Goal: Task Accomplishment & Management: Use online tool/utility

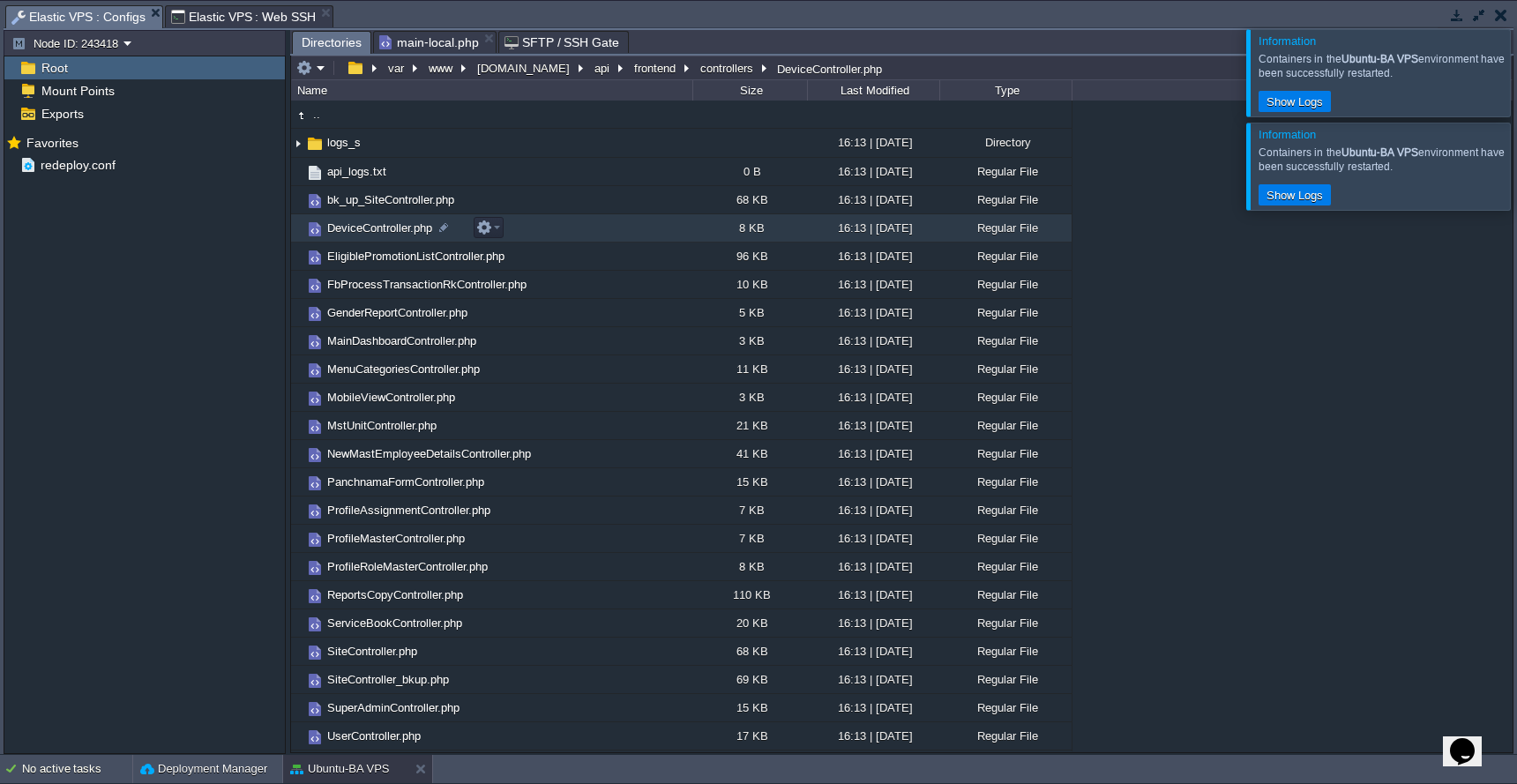
click at [378, 238] on td "DeviceController.php" at bounding box center [492, 228] width 402 height 28
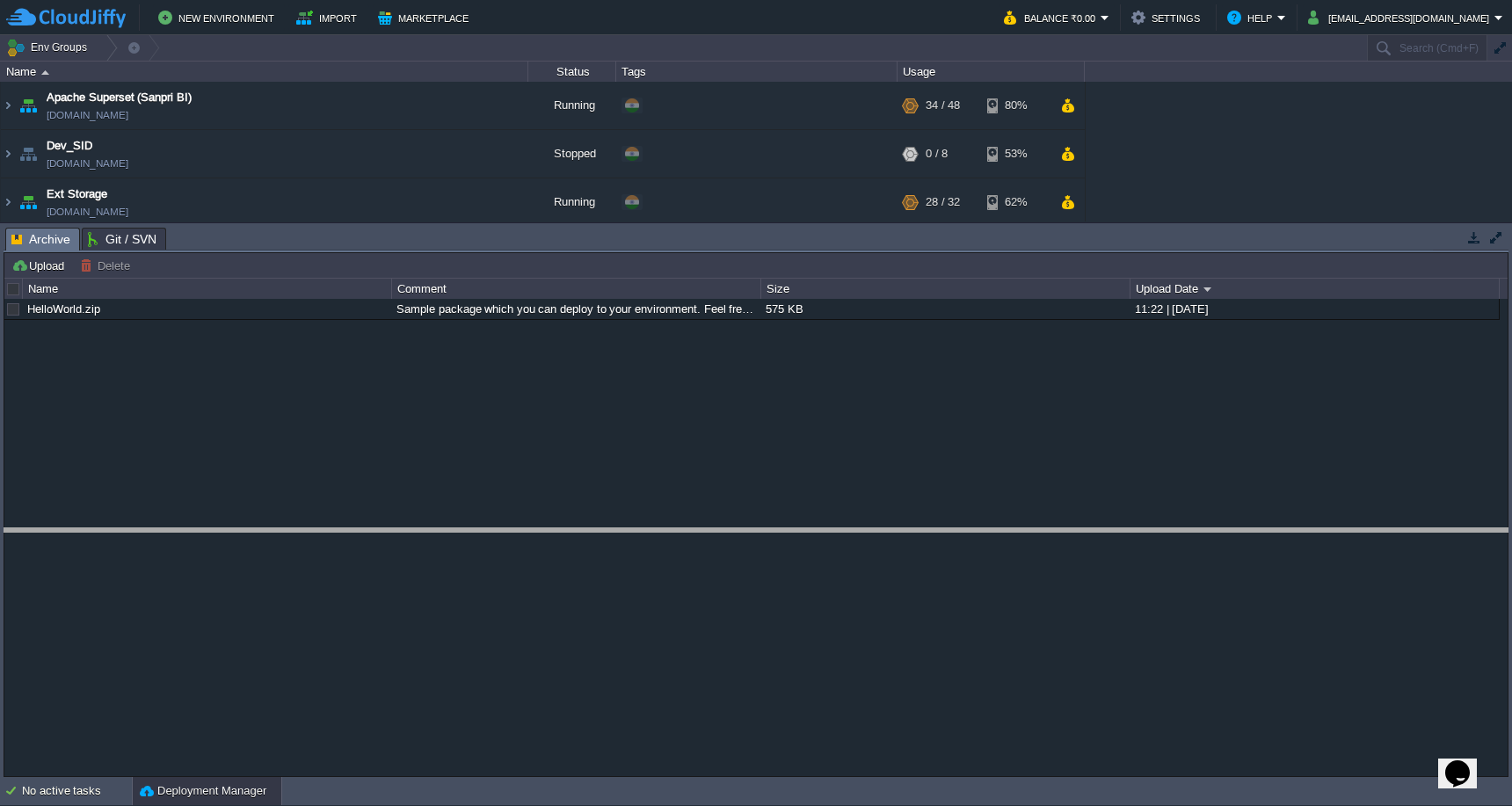
drag, startPoint x: 713, startPoint y: 237, endPoint x: 708, endPoint y: 538, distance: 301.0
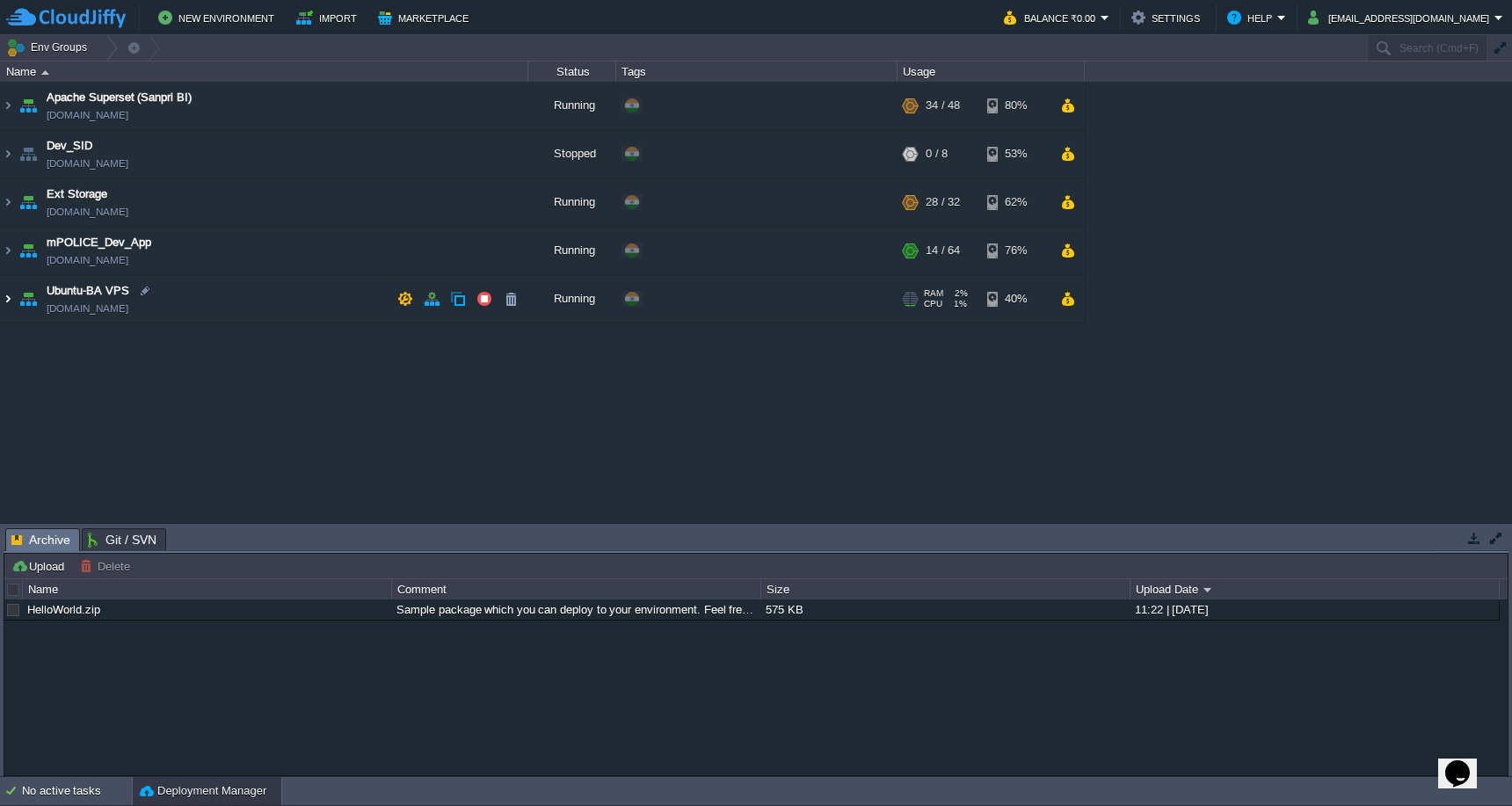
click at [8, 298] on img at bounding box center [7, 299] width 14 height 48
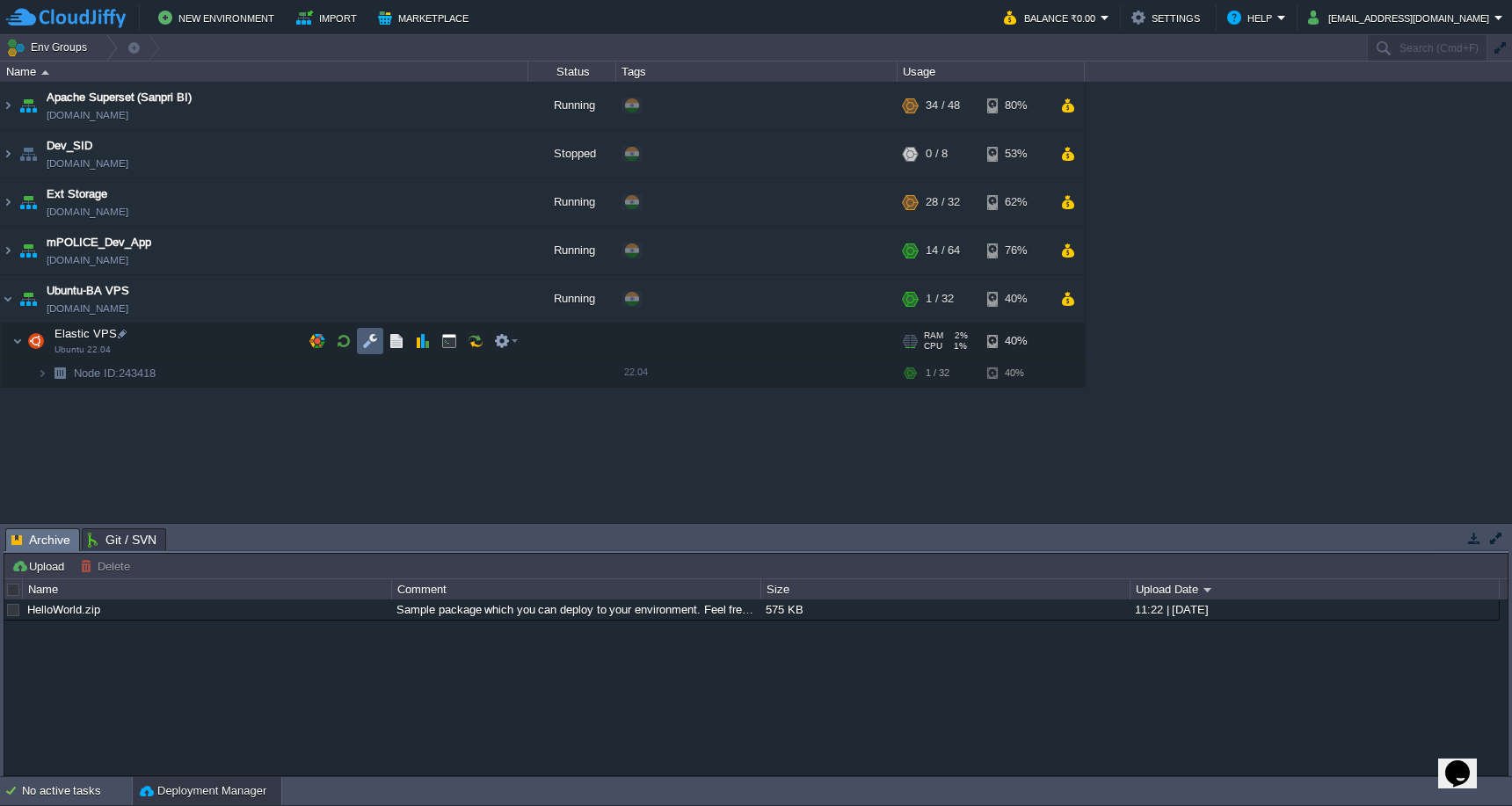
click at [371, 332] on td at bounding box center [370, 341] width 27 height 27
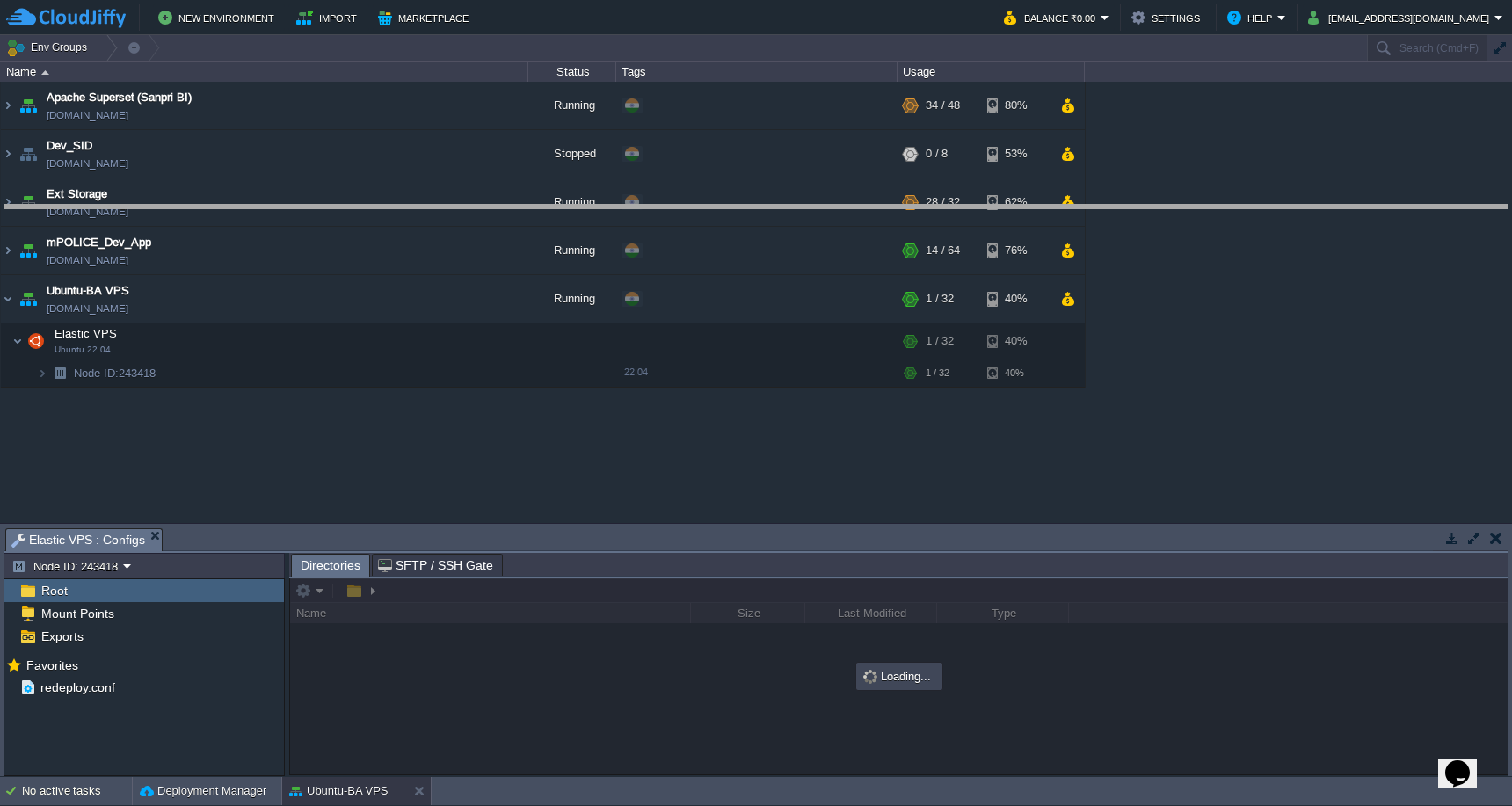
drag, startPoint x: 547, startPoint y: 541, endPoint x: 558, endPoint y: 212, distance: 329.2
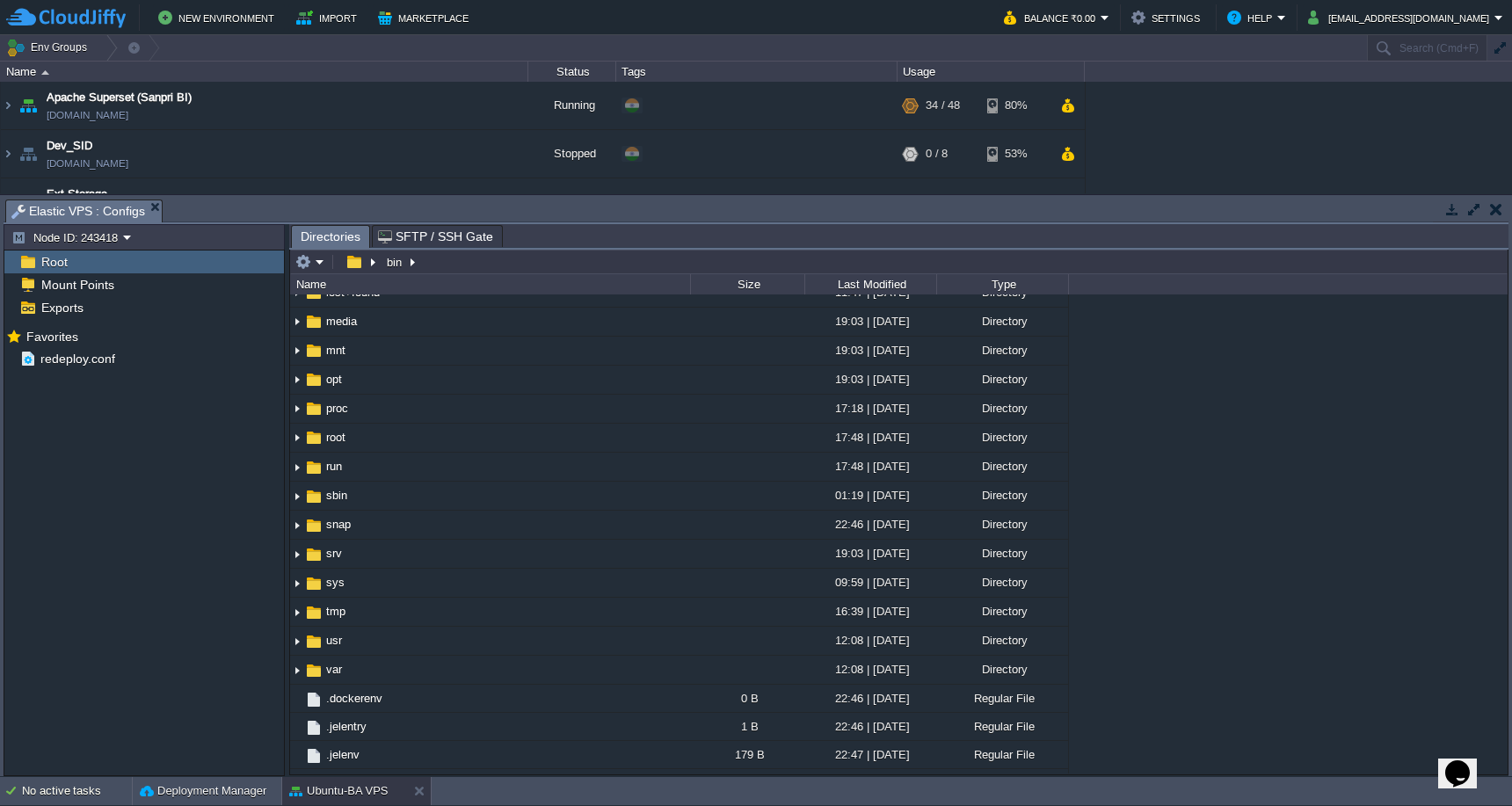
scroll to position [293, 0]
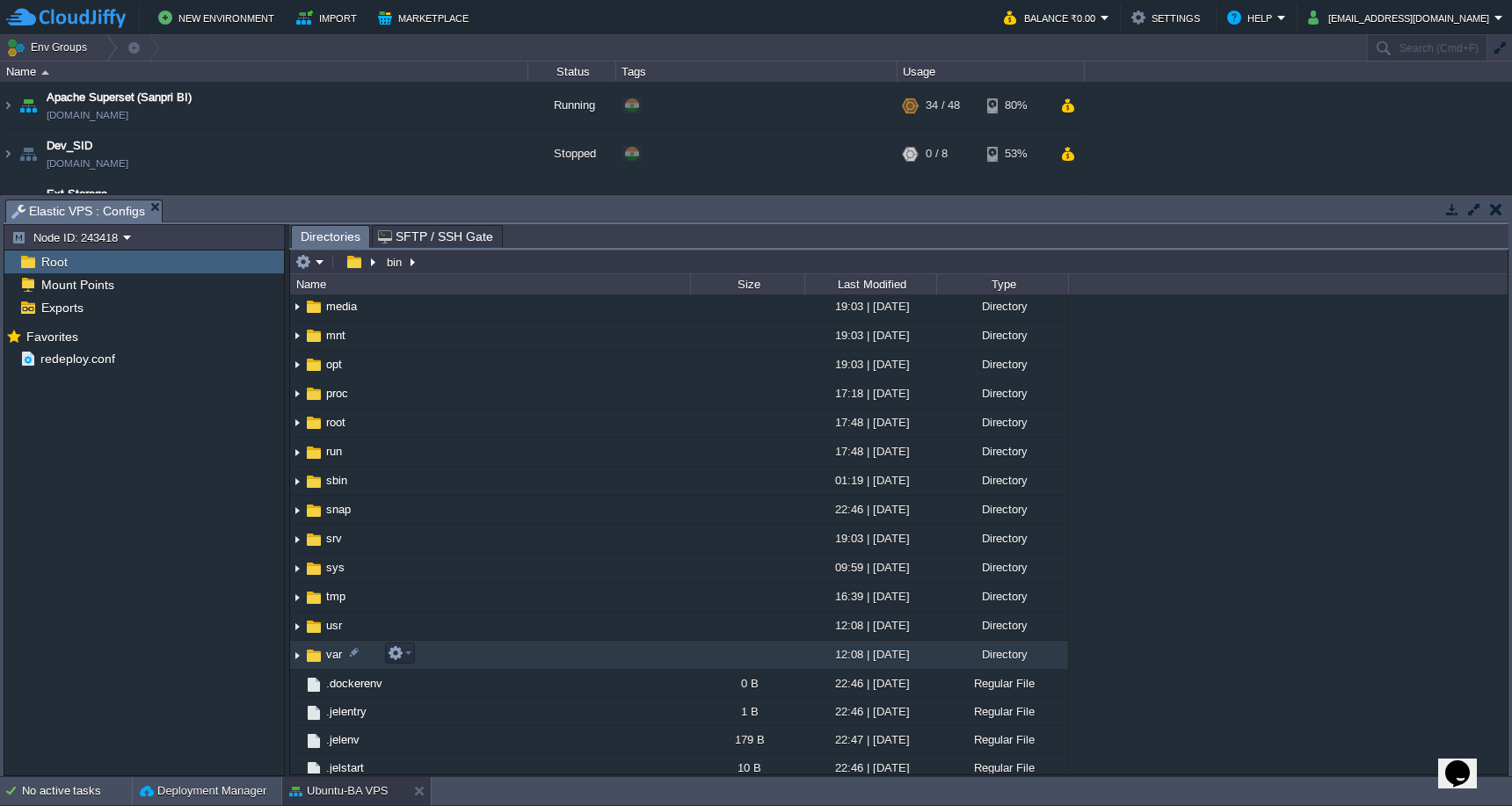
click at [448, 652] on td "var" at bounding box center [490, 656] width 400 height 29
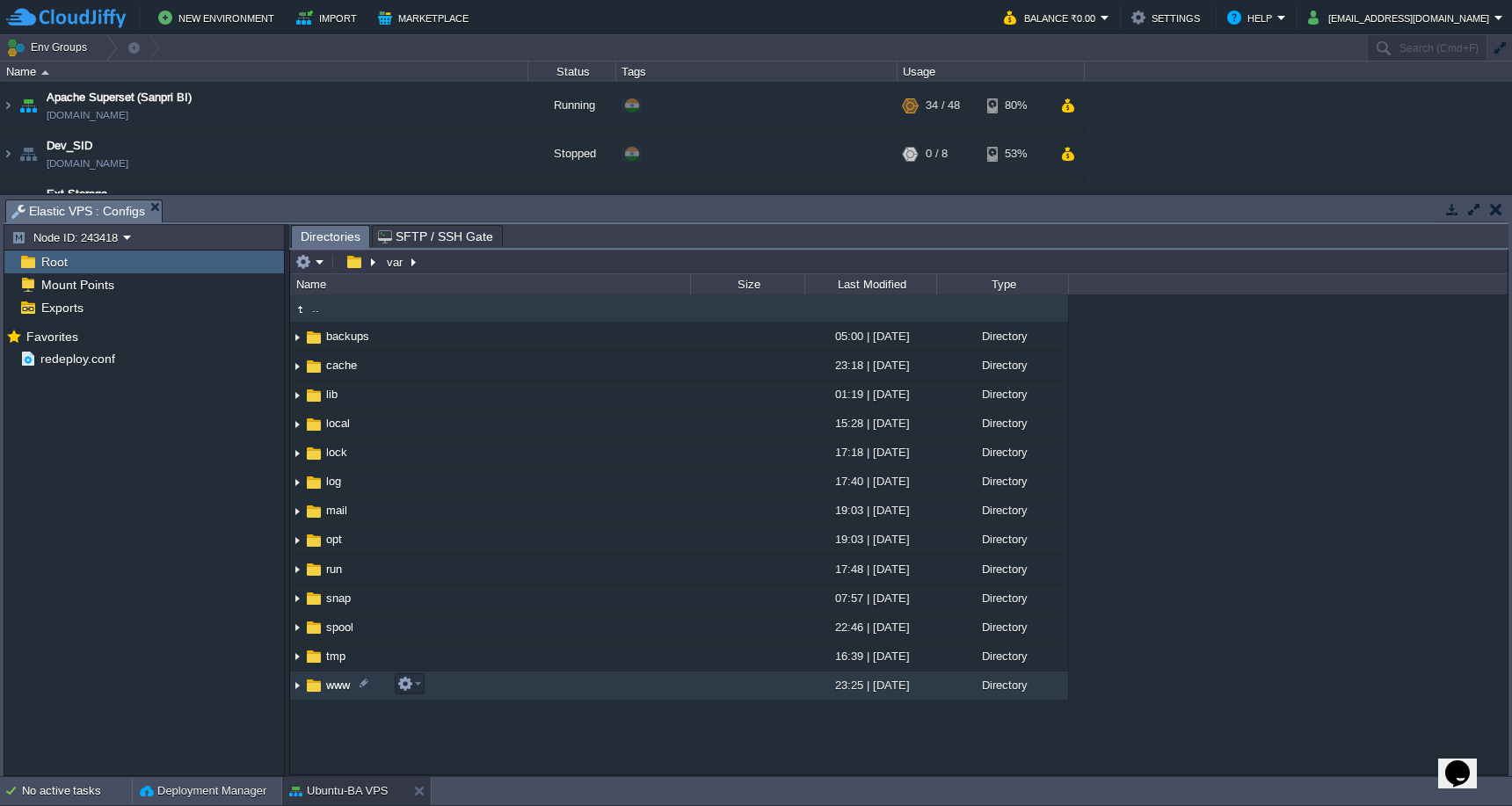
click at [444, 692] on td "www" at bounding box center [490, 686] width 400 height 29
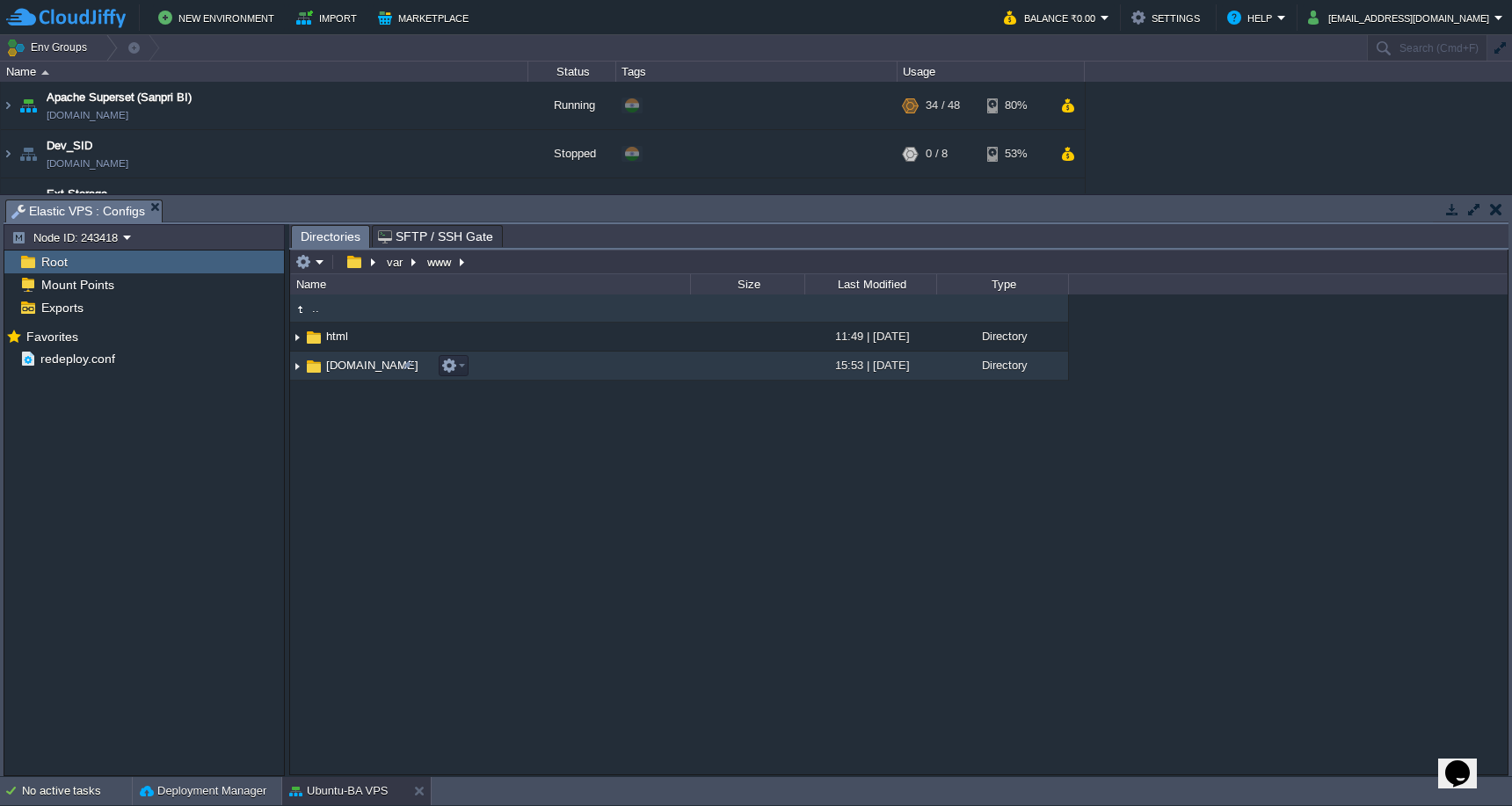
click at [546, 377] on td "[DOMAIN_NAME]" at bounding box center [490, 366] width 400 height 29
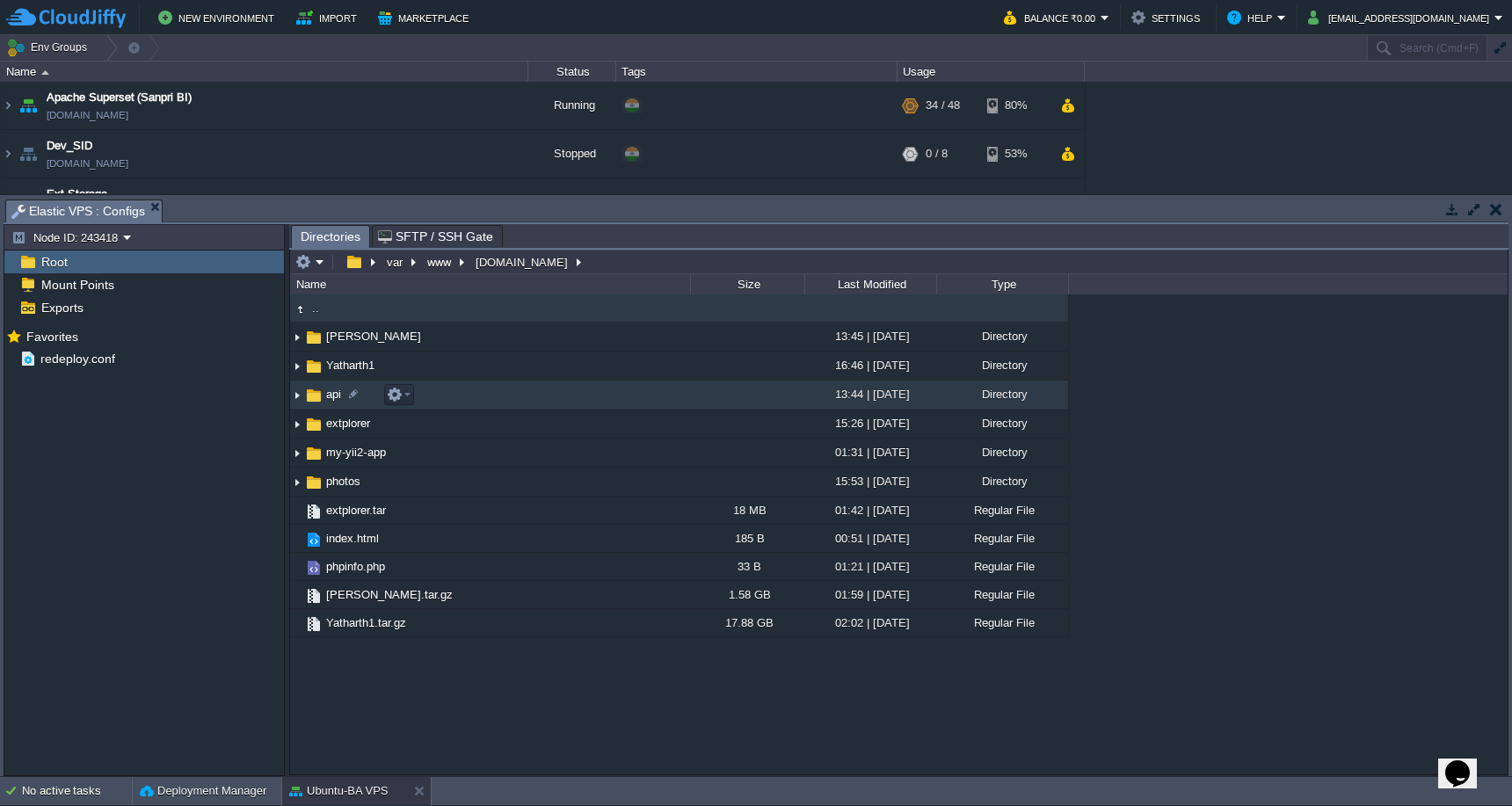
click at [532, 400] on td "api" at bounding box center [490, 395] width 400 height 29
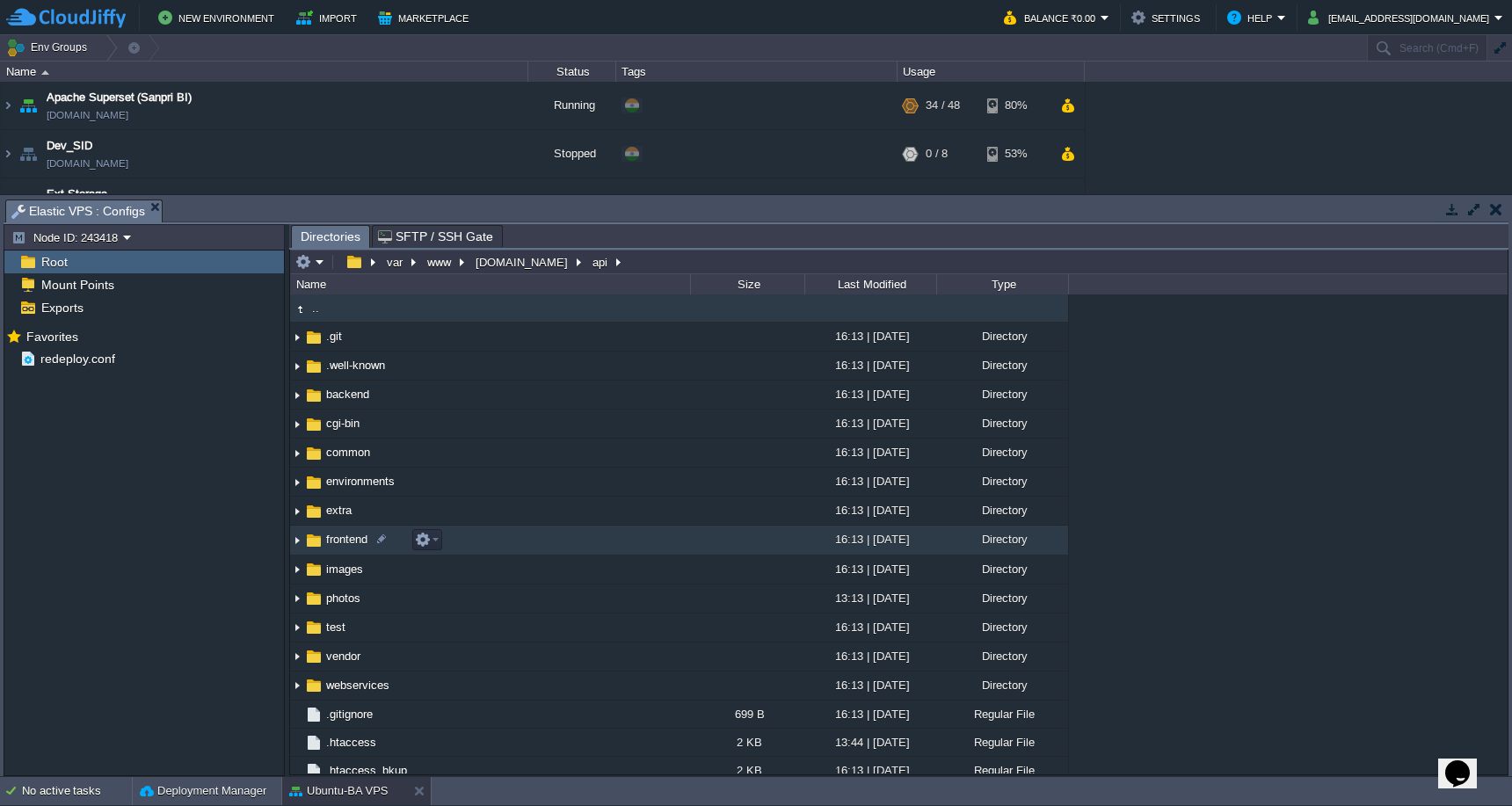
click at [508, 548] on td "frontend" at bounding box center [490, 540] width 400 height 29
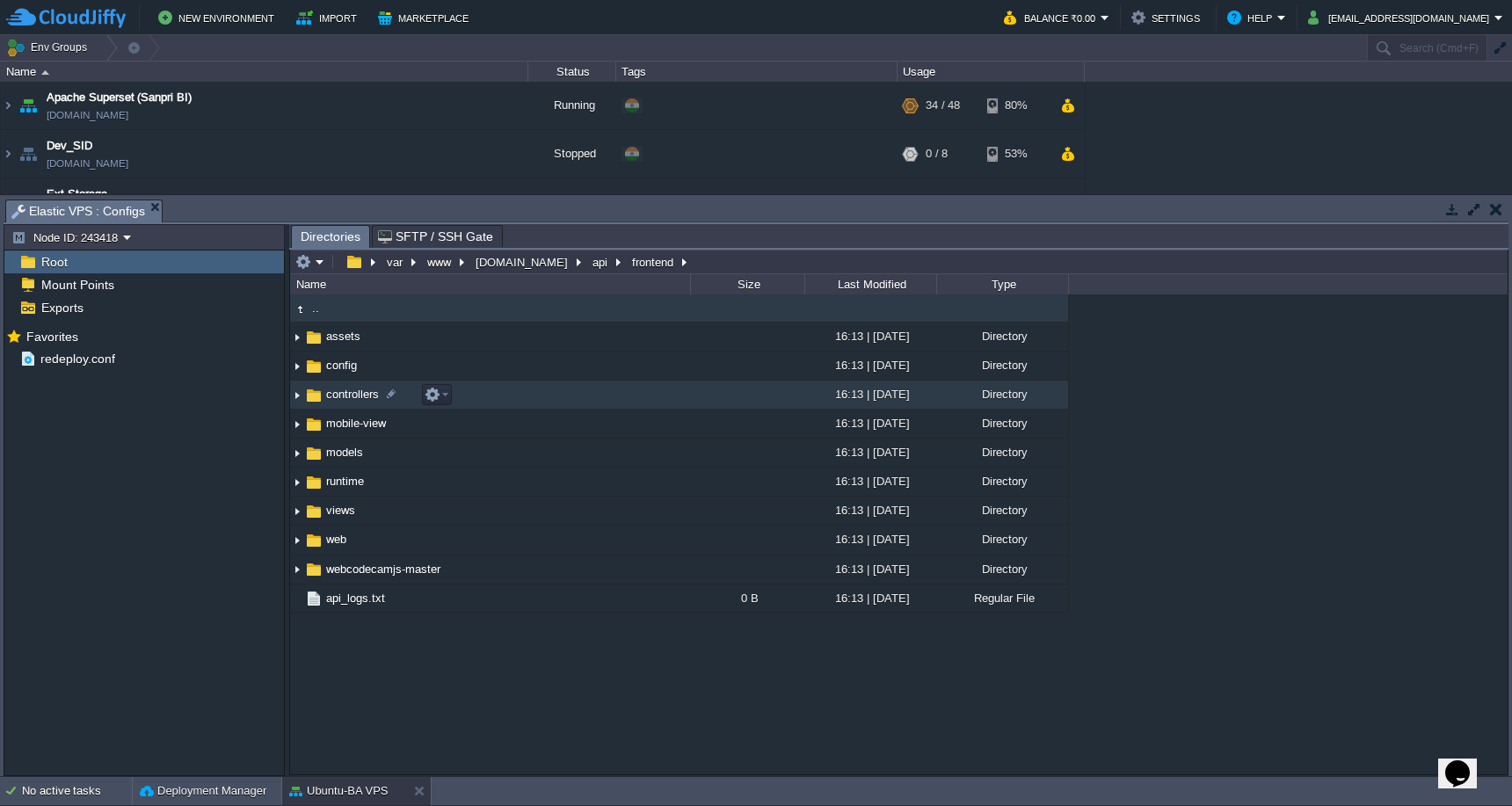
click at [576, 398] on td "controllers" at bounding box center [490, 395] width 400 height 29
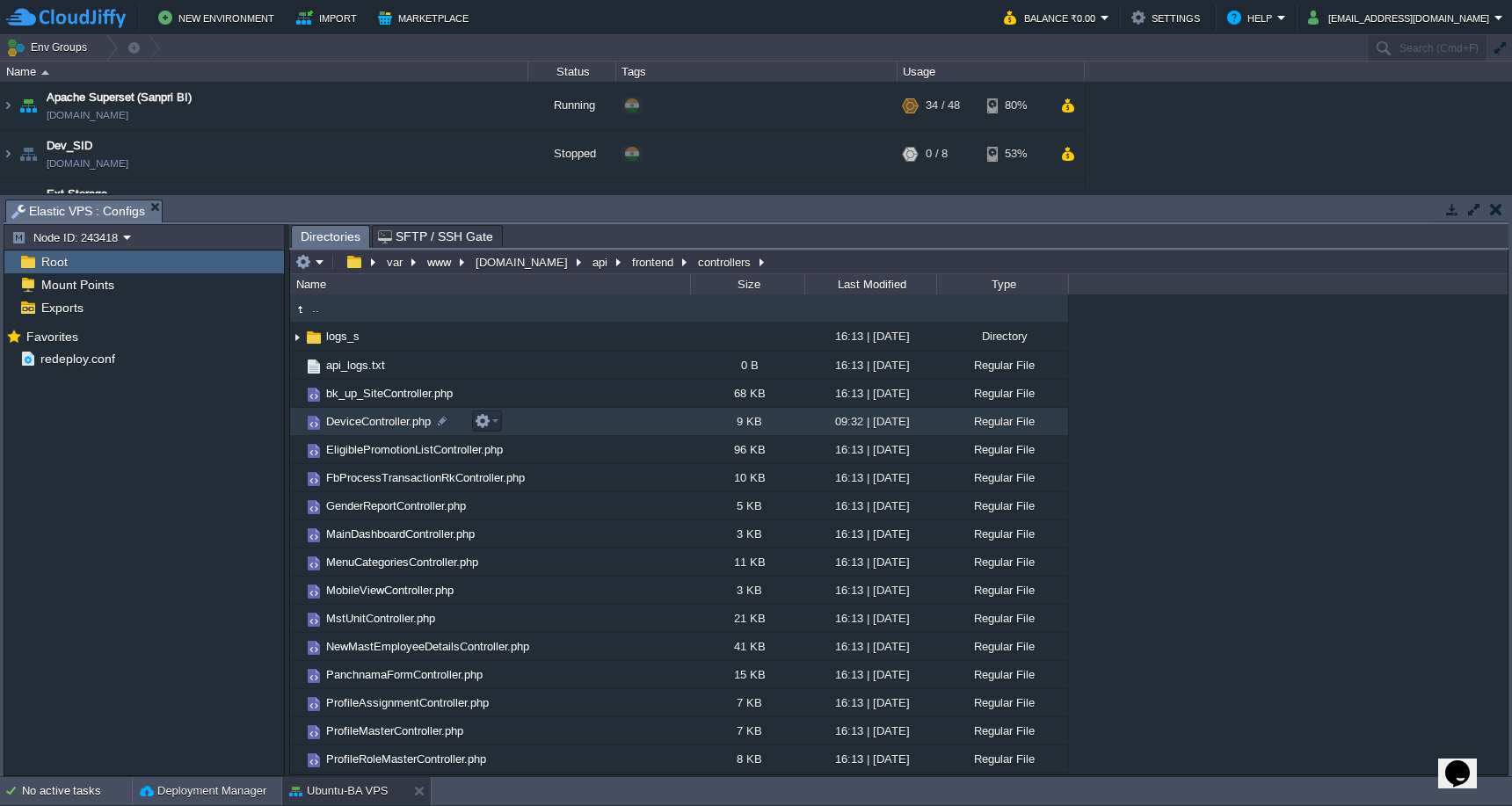
click at [575, 415] on td "DeviceController.php" at bounding box center [490, 421] width 400 height 28
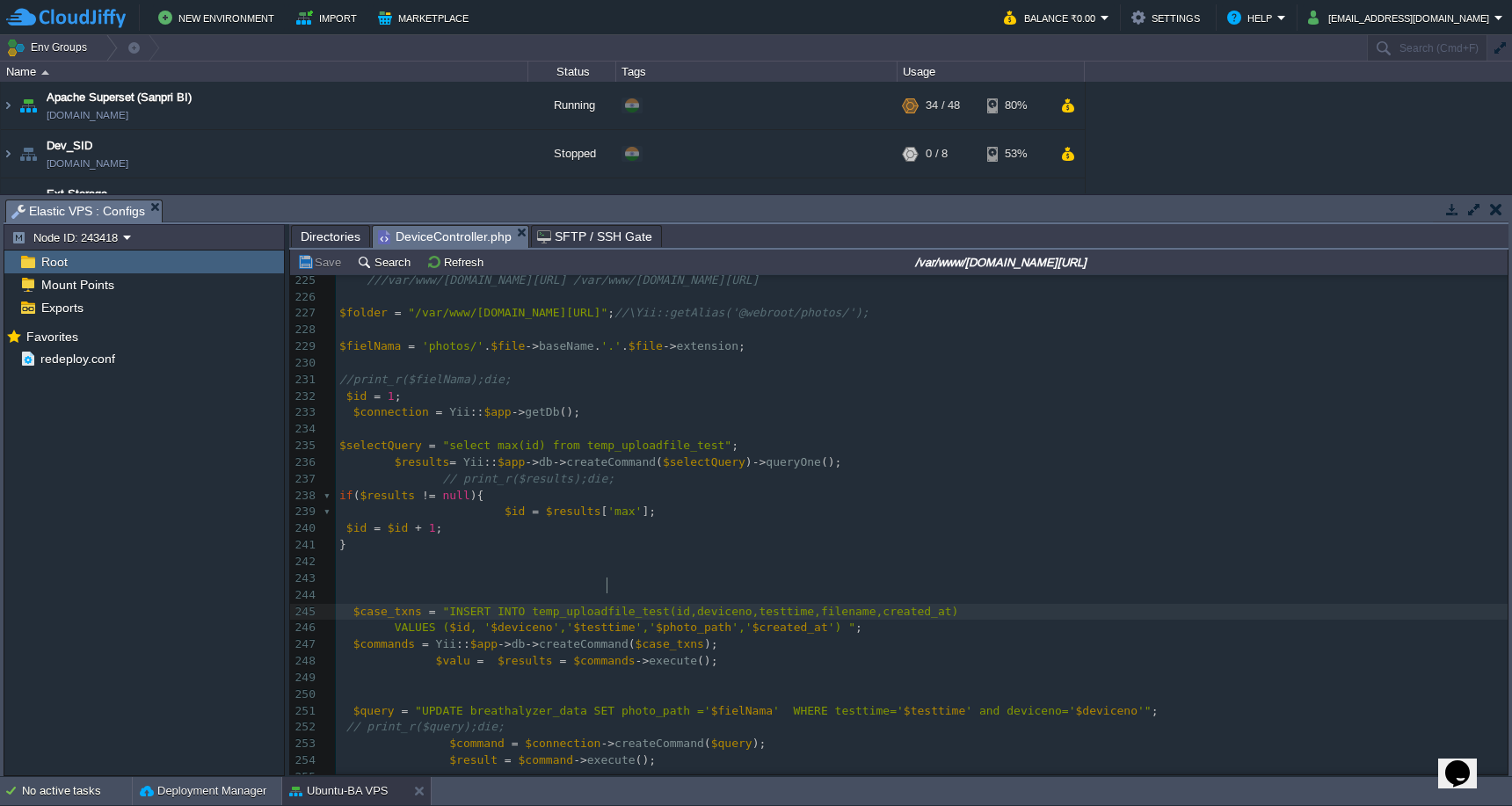
click at [610, 592] on div "290 <?php 210 211 212 ​ 213 public function actionUploadfile () 214 { 215 //\Yi…" at bounding box center [922, 496] width 1172 height 944
type textarea "temp_uploadfile_test"
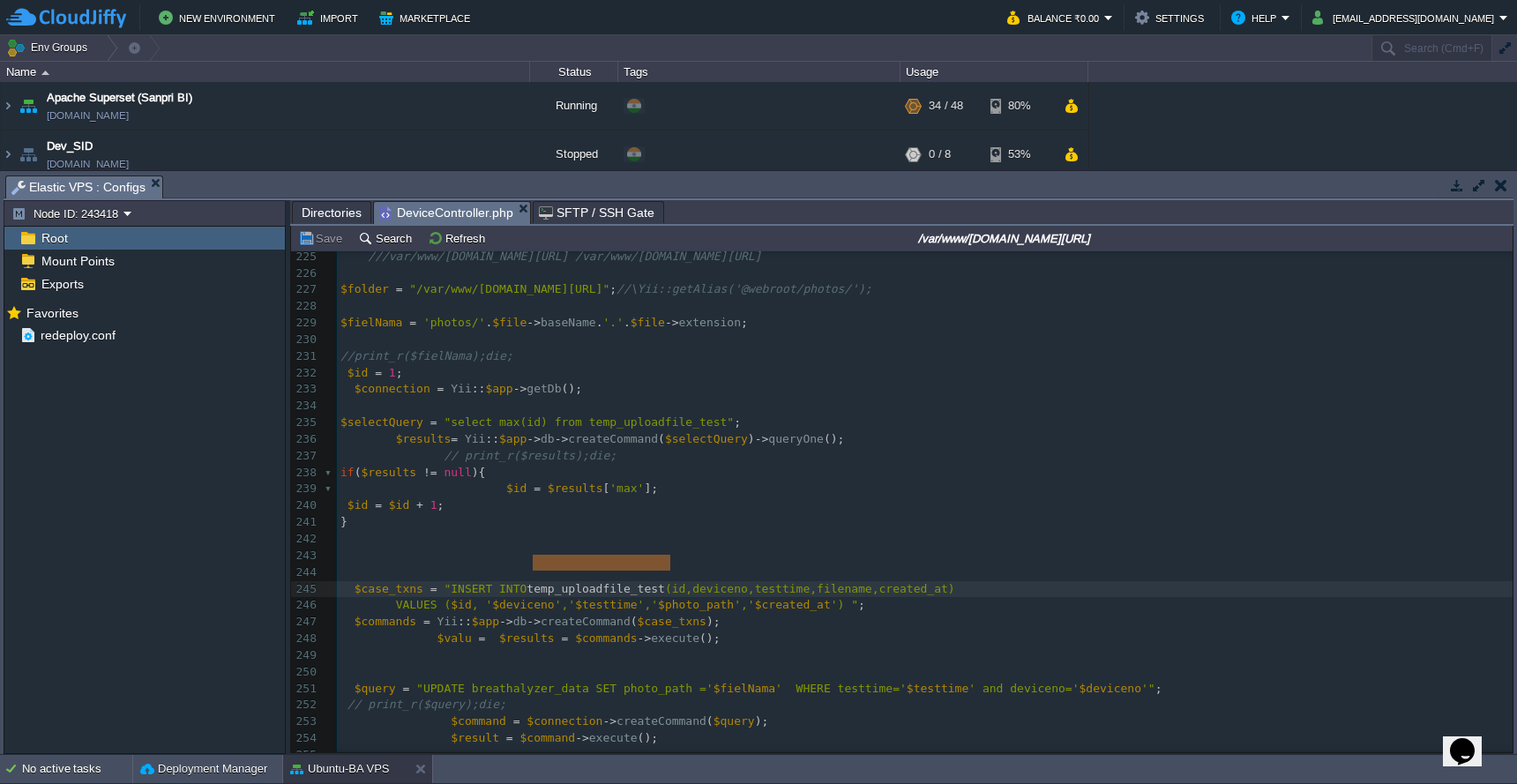
click at [338, 210] on span "Directories" at bounding box center [331, 212] width 60 height 21
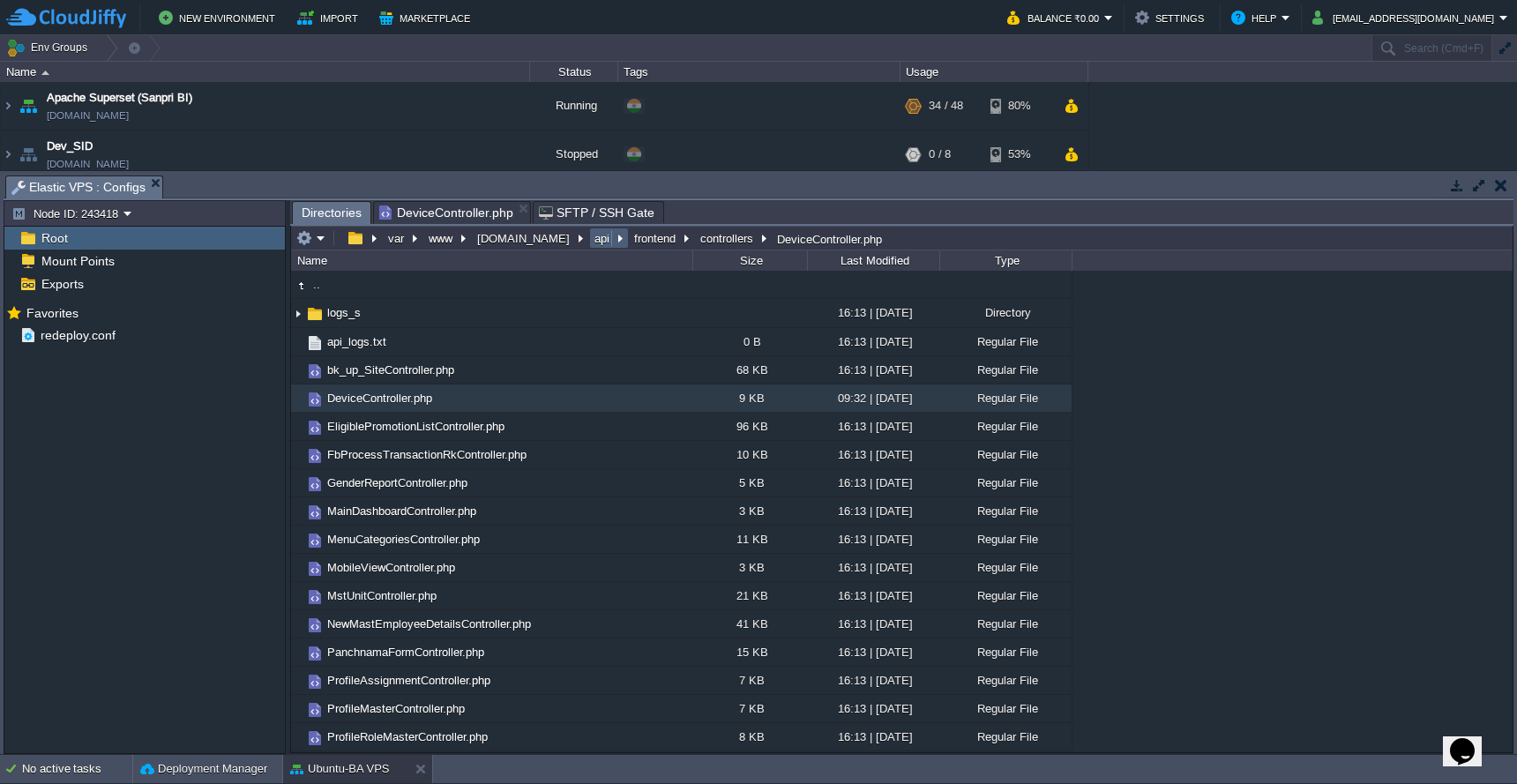
click at [592, 239] on button "api" at bounding box center [603, 237] width 22 height 16
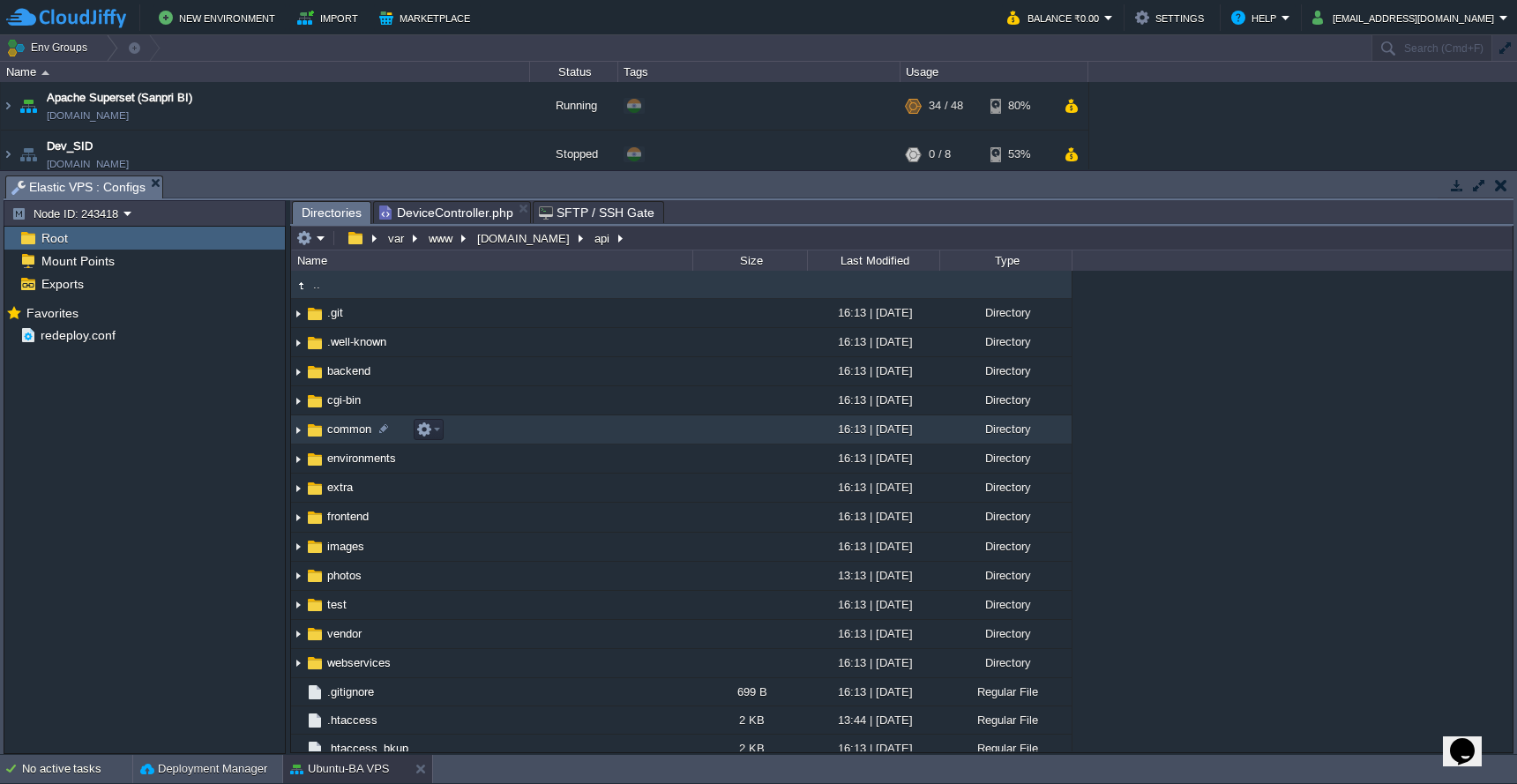
click at [568, 421] on td "common" at bounding box center [492, 430] width 402 height 29
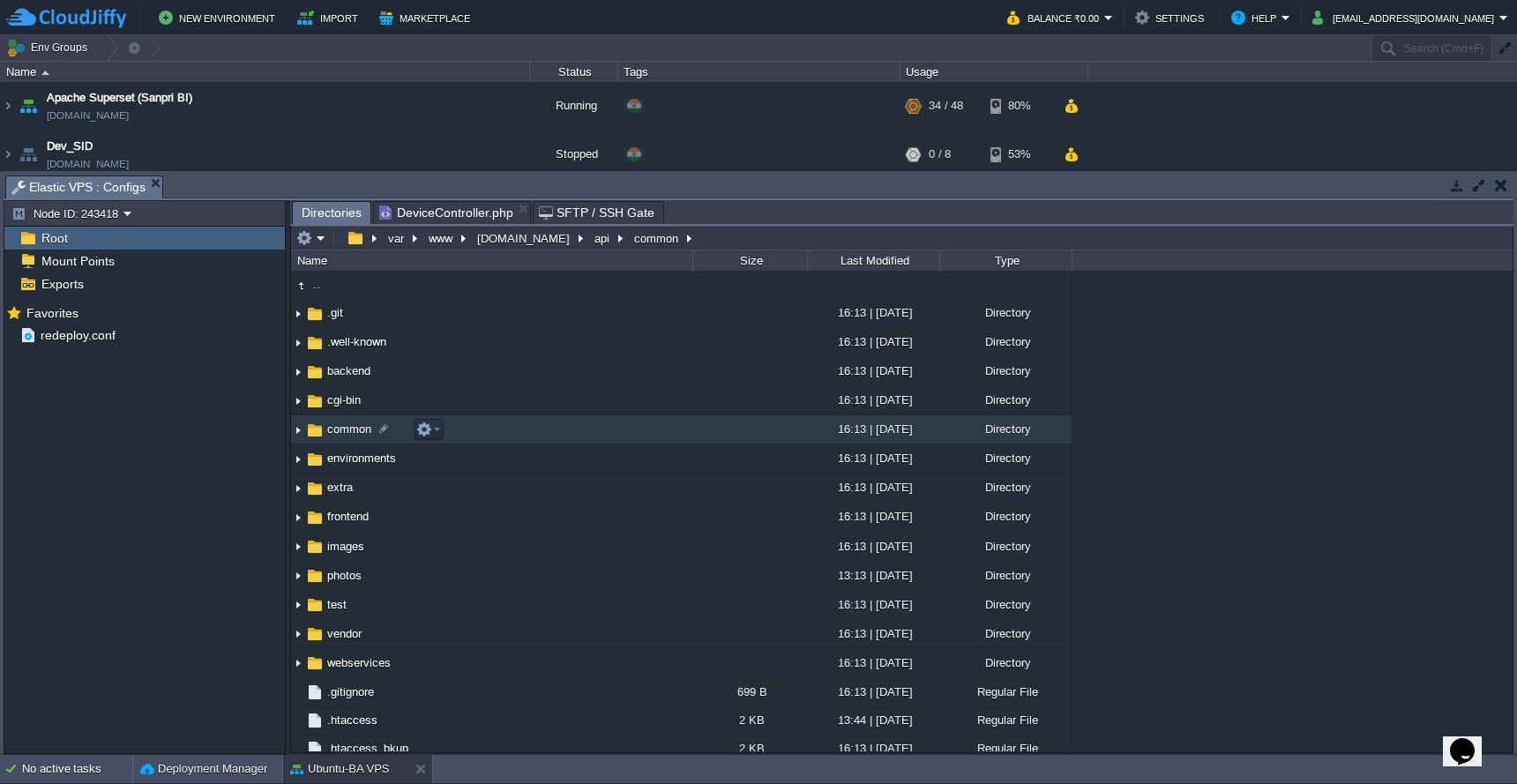
click at [568, 421] on td "common" at bounding box center [492, 430] width 402 height 29
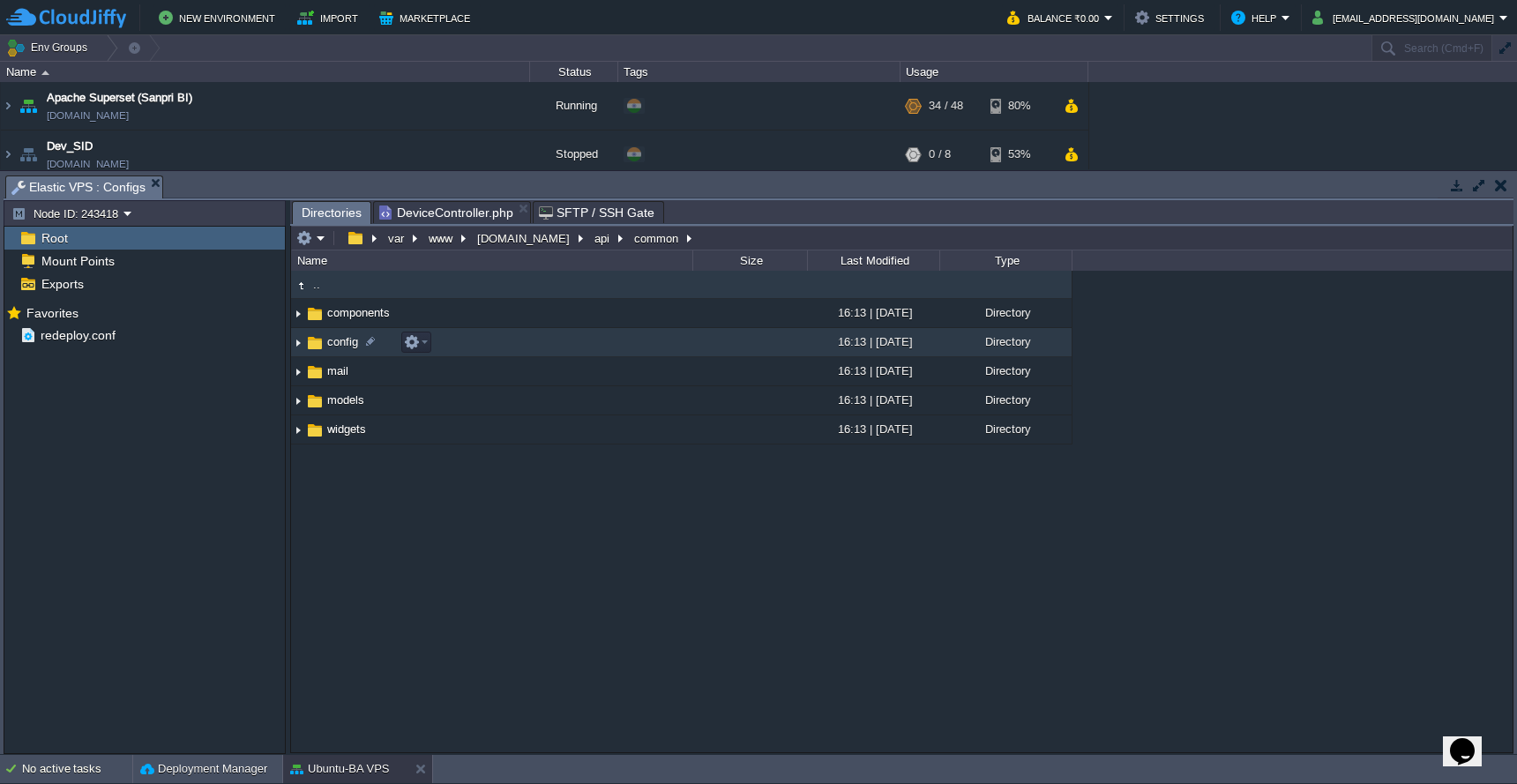
click at [568, 351] on td "config" at bounding box center [492, 343] width 402 height 29
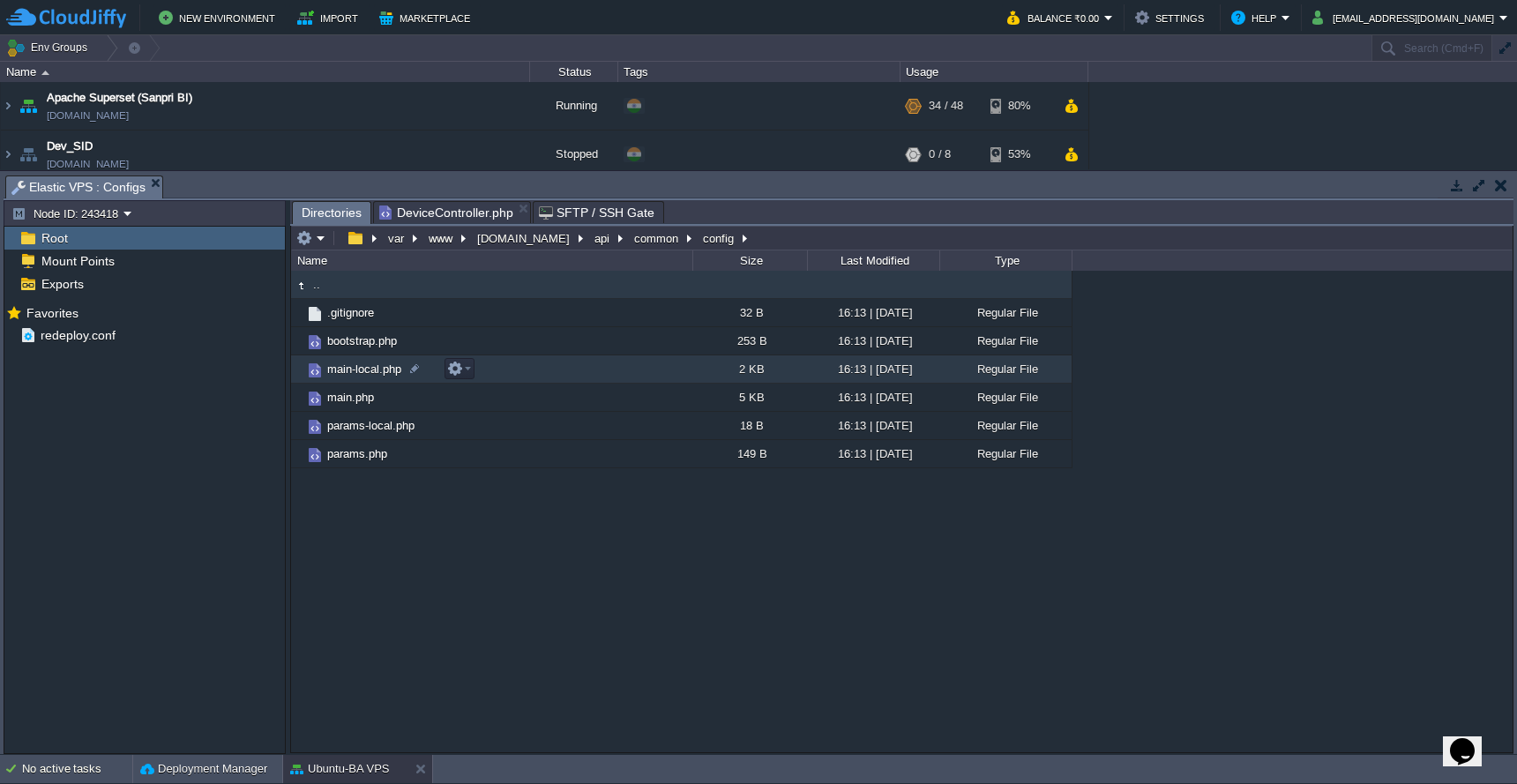
click at [559, 377] on td "main-local.php" at bounding box center [492, 369] width 402 height 28
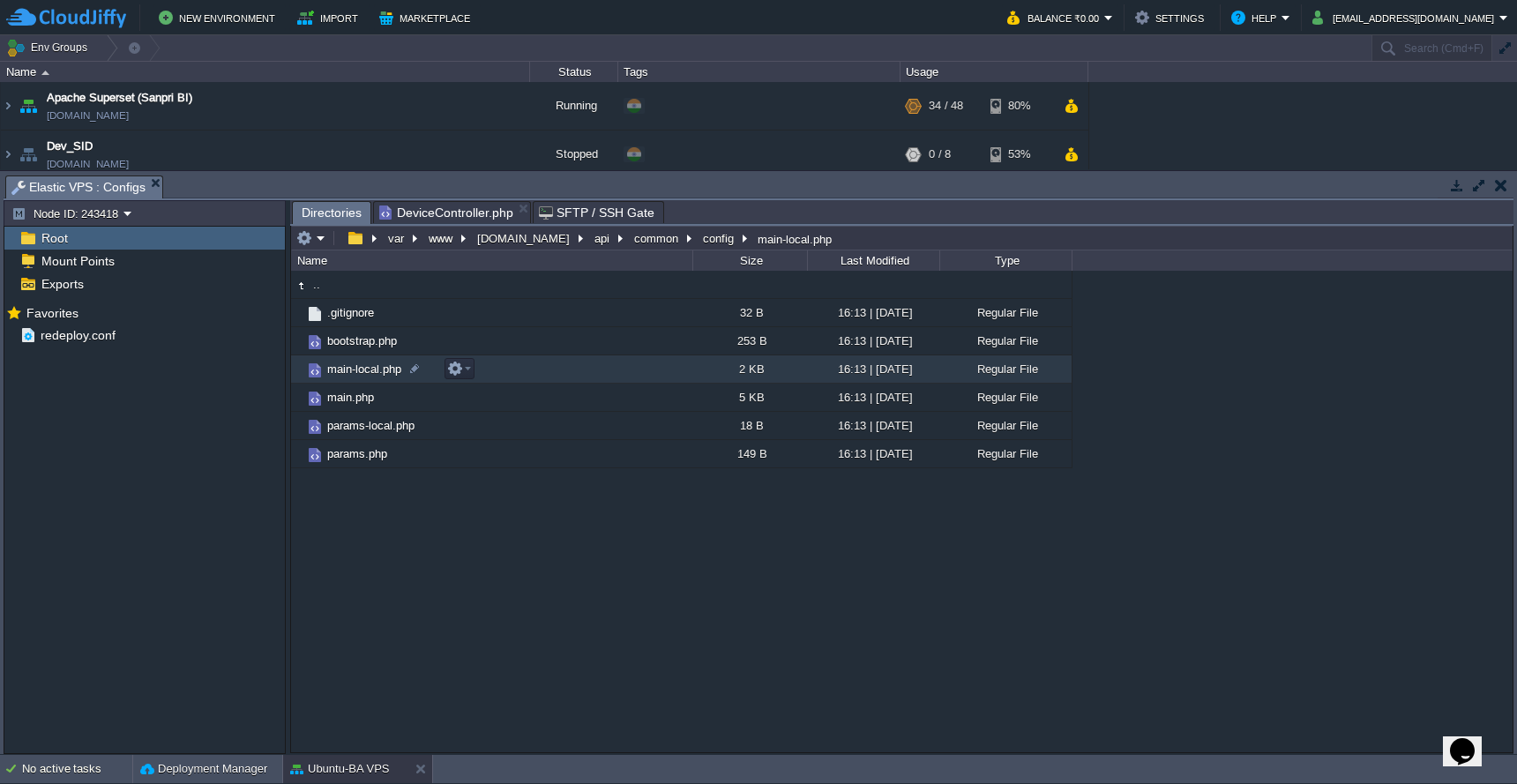
click at [559, 377] on td "main-local.php" at bounding box center [492, 369] width 402 height 28
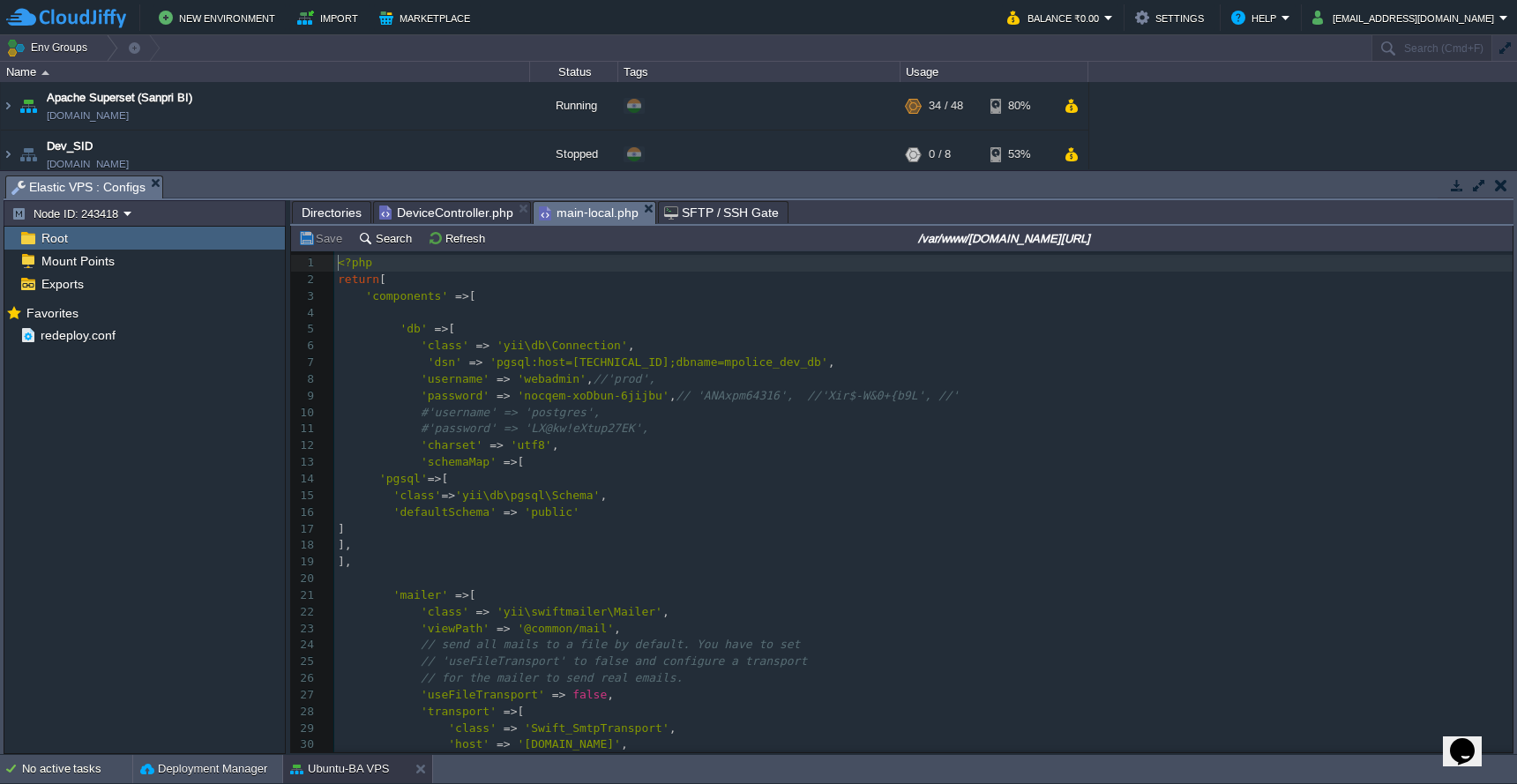
scroll to position [7, 0]
type textarea "nocqem-xoDbun-6jijbu"
drag, startPoint x: 525, startPoint y: 391, endPoint x: 658, endPoint y: 390, distance: 133.0
click at [469, 204] on span "DeviceController.php" at bounding box center [447, 212] width 134 height 21
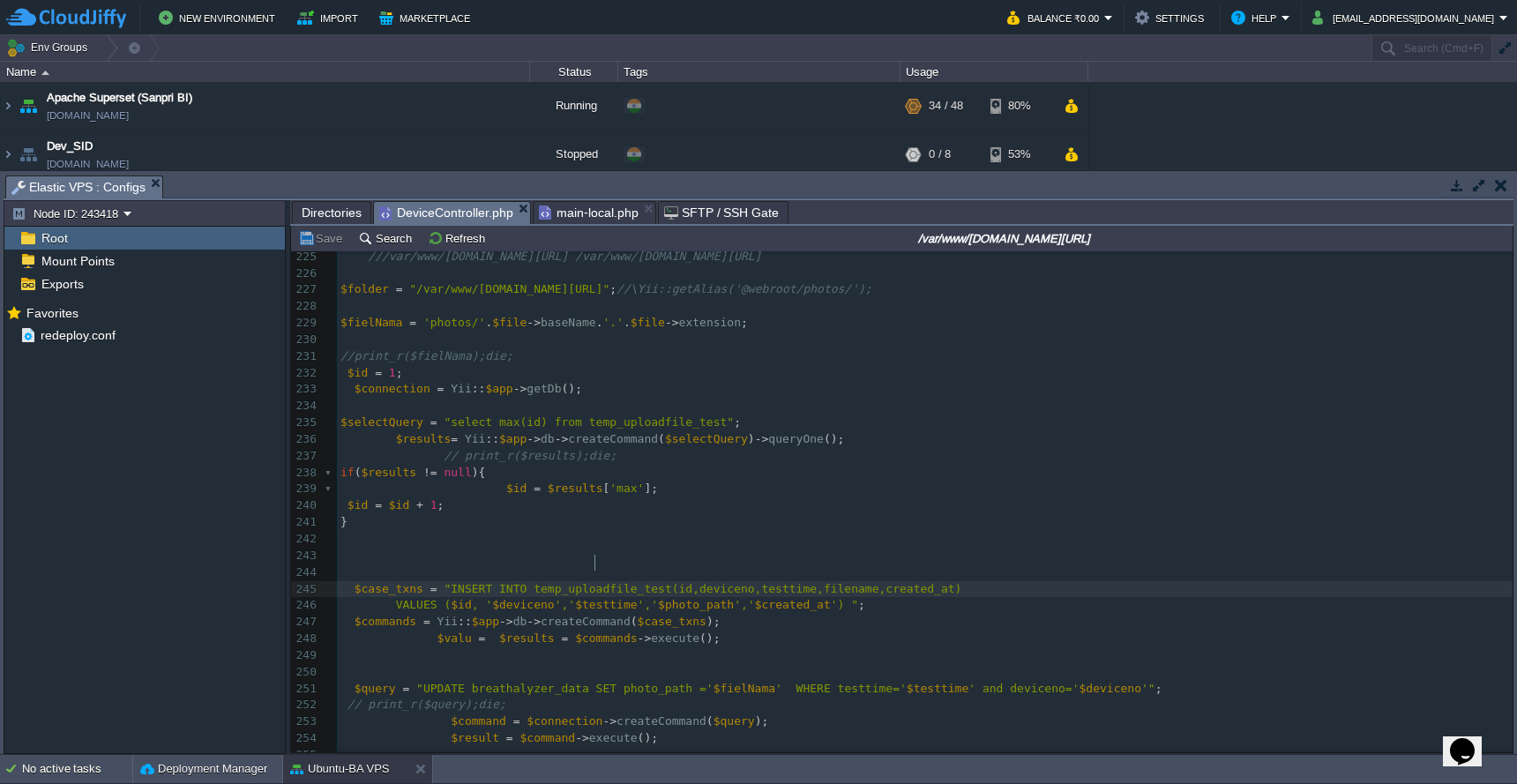
type textarea "temp_uploadfile_test"
click at [444, 705] on div "x <?php 210 211 212 ​ 213 public function actionUploadfile () 214 { 215 //\Yii:…" at bounding box center [925, 472] width 1176 height 948
type textarea "//"
click at [939, 315] on pre "$fielNama = 'photos/' . $file -> baseName . '.' . $file -> extension ;" at bounding box center [925, 324] width 1176 height 17
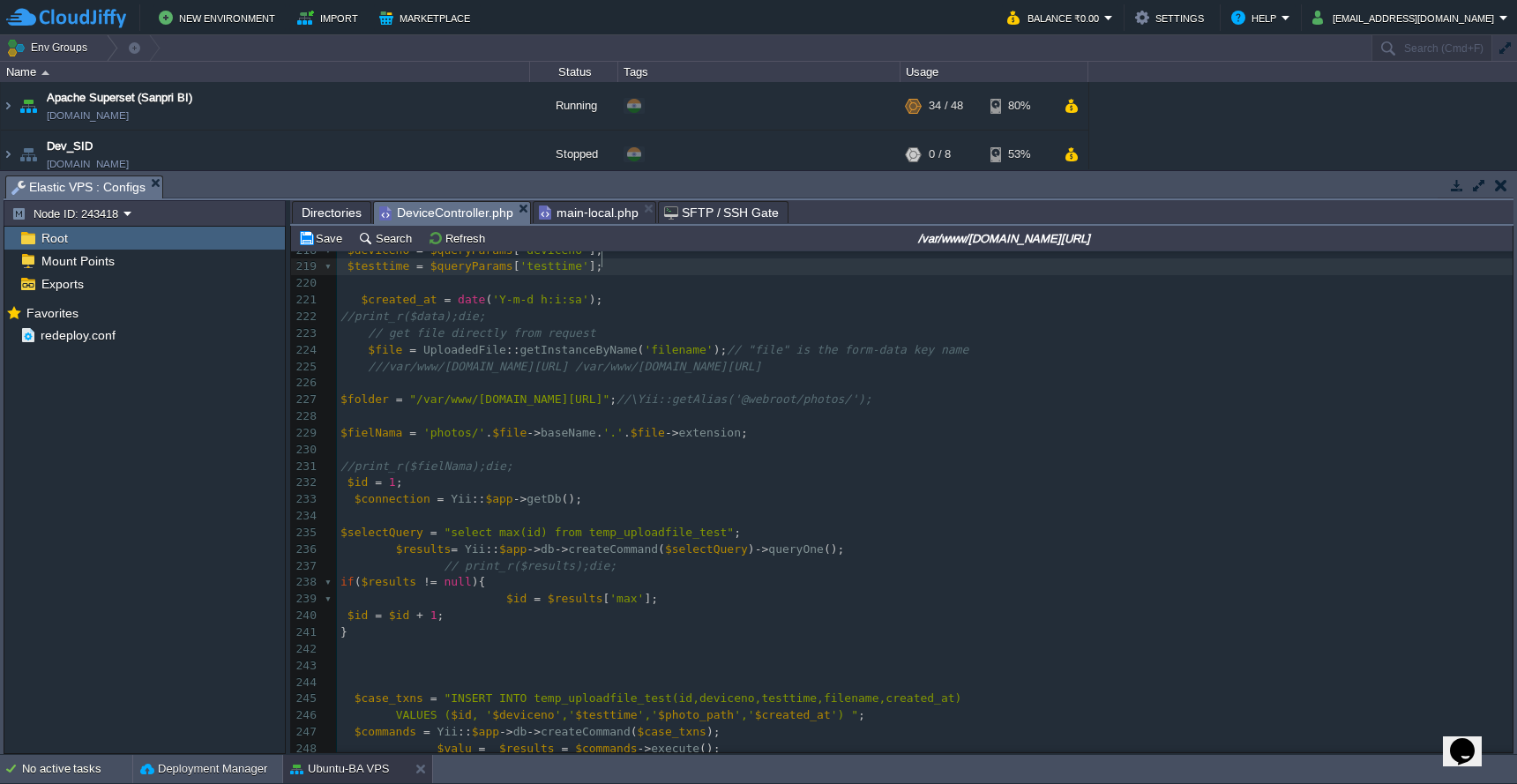
scroll to position [3433, 0]
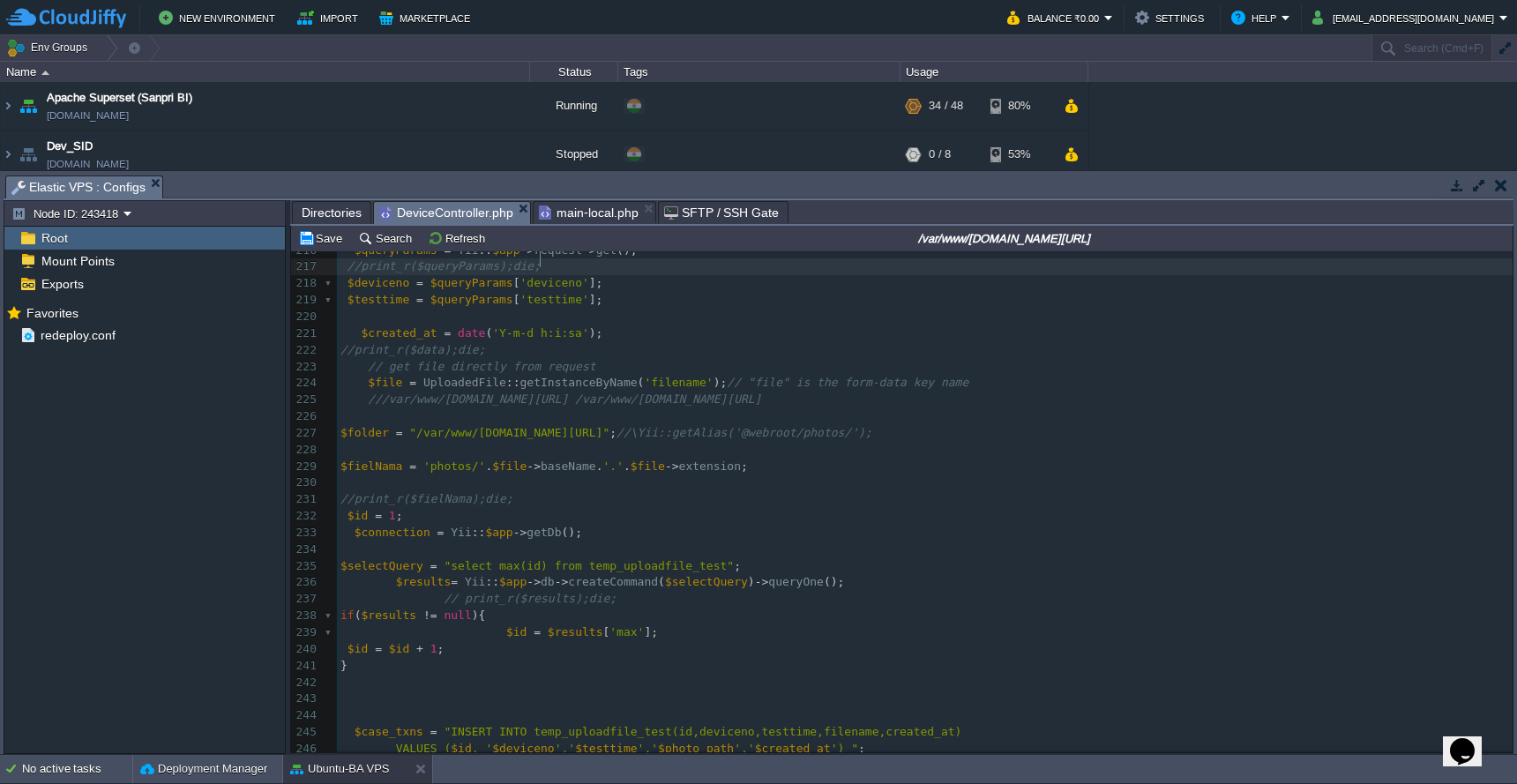
click at [681, 375] on div "xxxxxxxxxx <?php 207 ]); 208 } 209 } 210 211 212 ​ 213 public function actionUp…" at bounding box center [925, 591] width 1176 height 997
type textarea "filename"
click at [1152, 442] on pre "​" at bounding box center [925, 450] width 1176 height 17
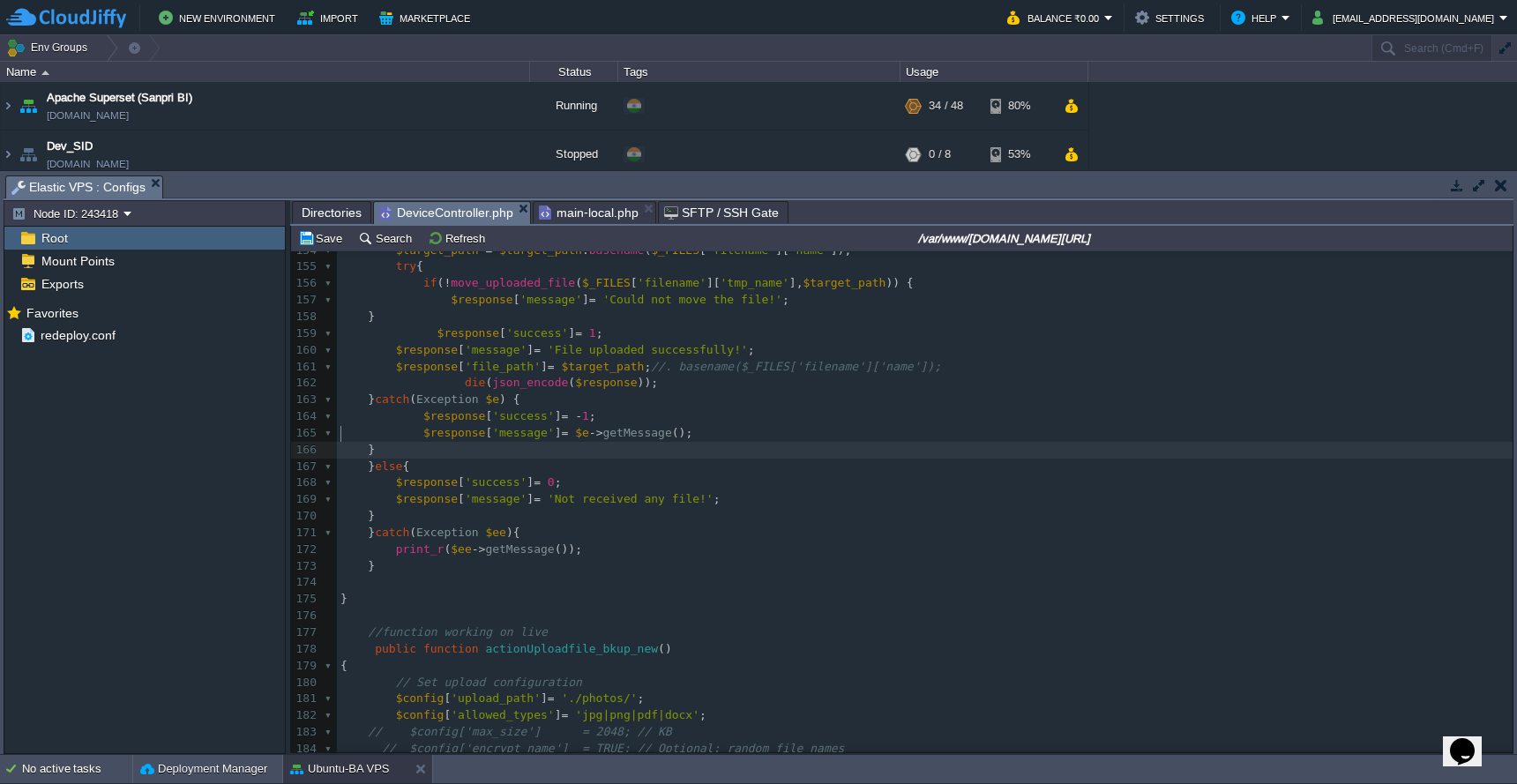
scroll to position [7, 0]
drag, startPoint x: 1506, startPoint y: 535, endPoint x: 1506, endPoint y: 573, distance: 38.0
click at [1512, 573] on div at bounding box center [1512, 108] width 1 height 4611
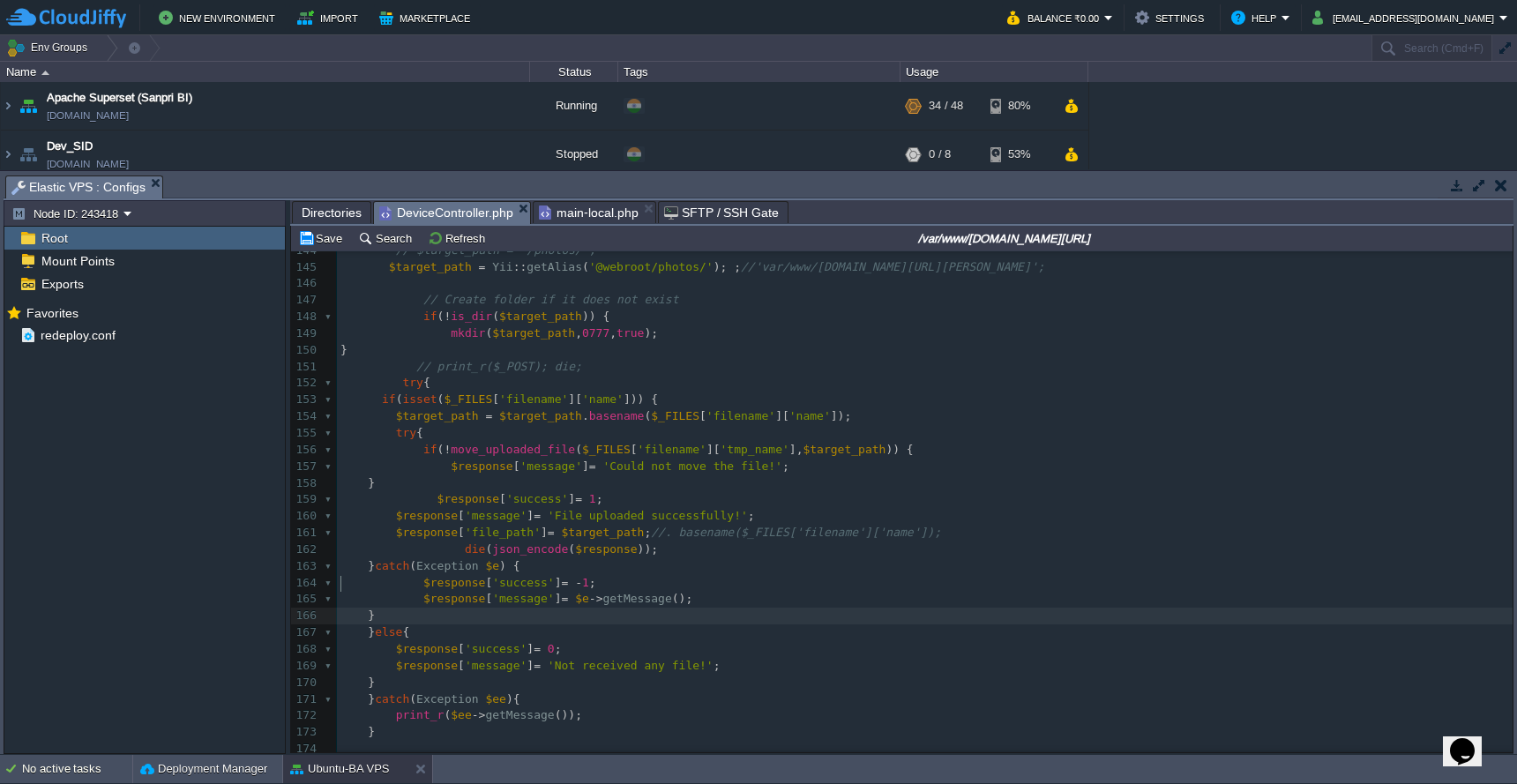
scroll to position [2324, 0]
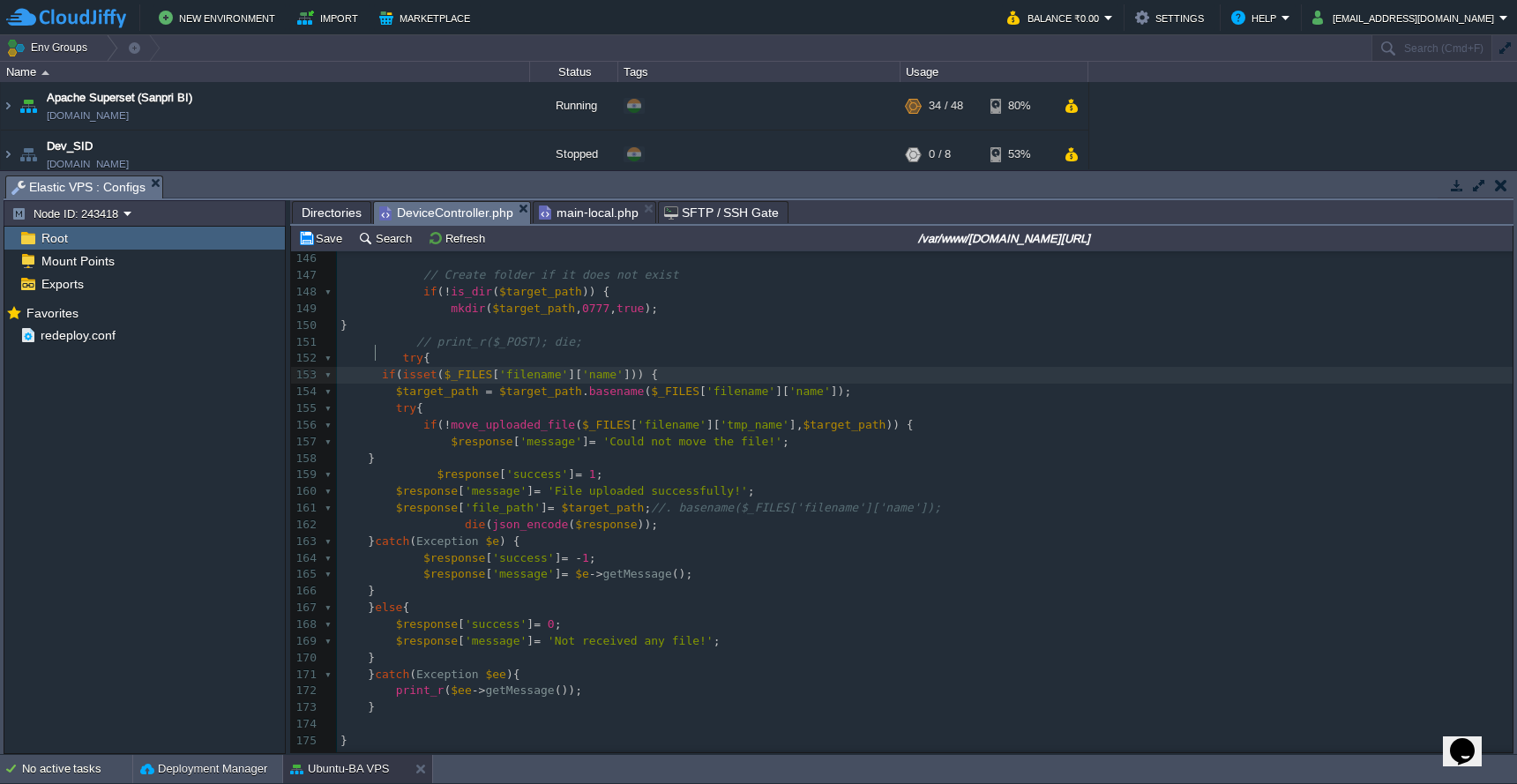
click at [372, 368] on span at bounding box center [360, 374] width 41 height 13
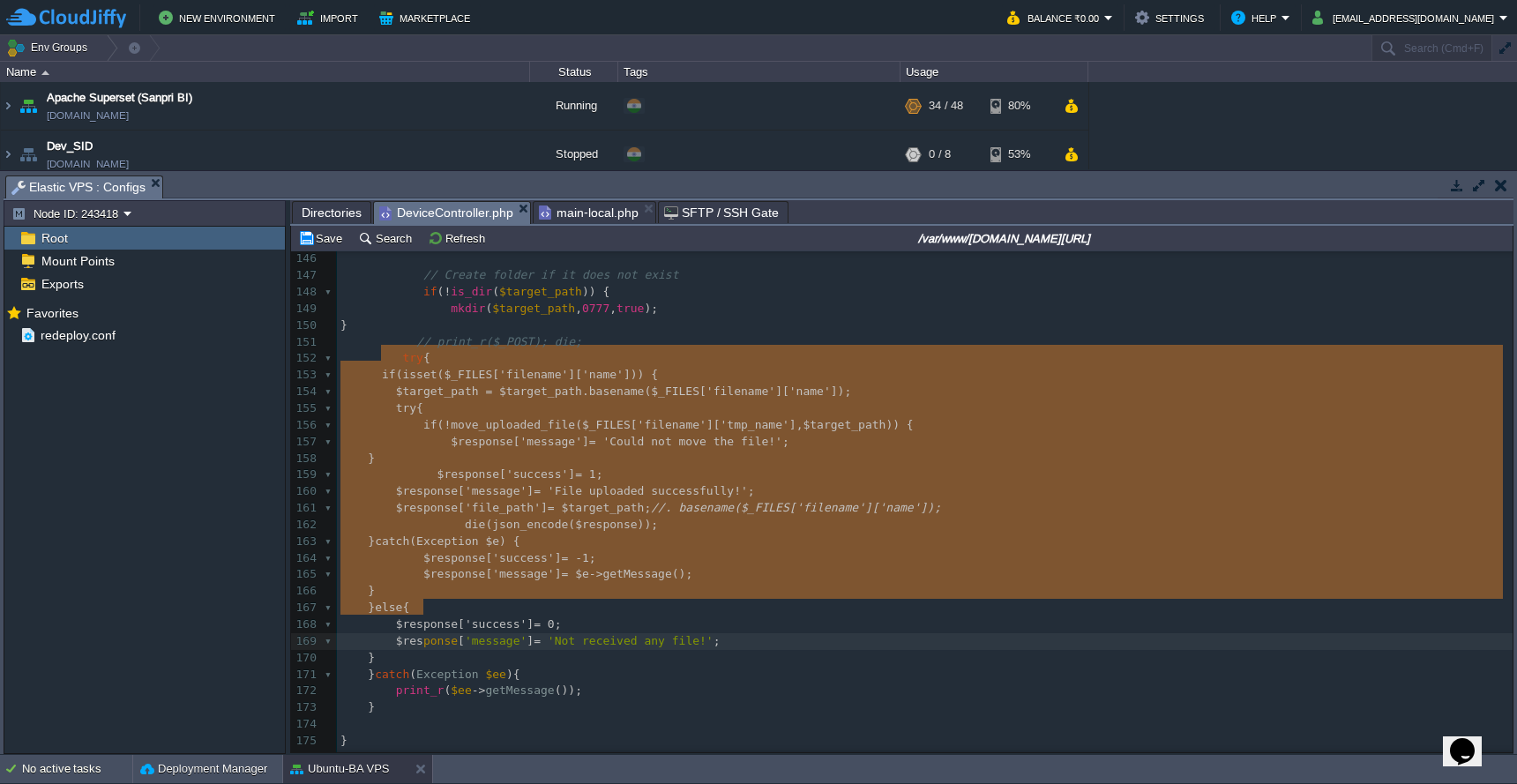
type textarea "if (isset($_FILES['filename']['name'])) { $target_path = $target_path . basenam…"
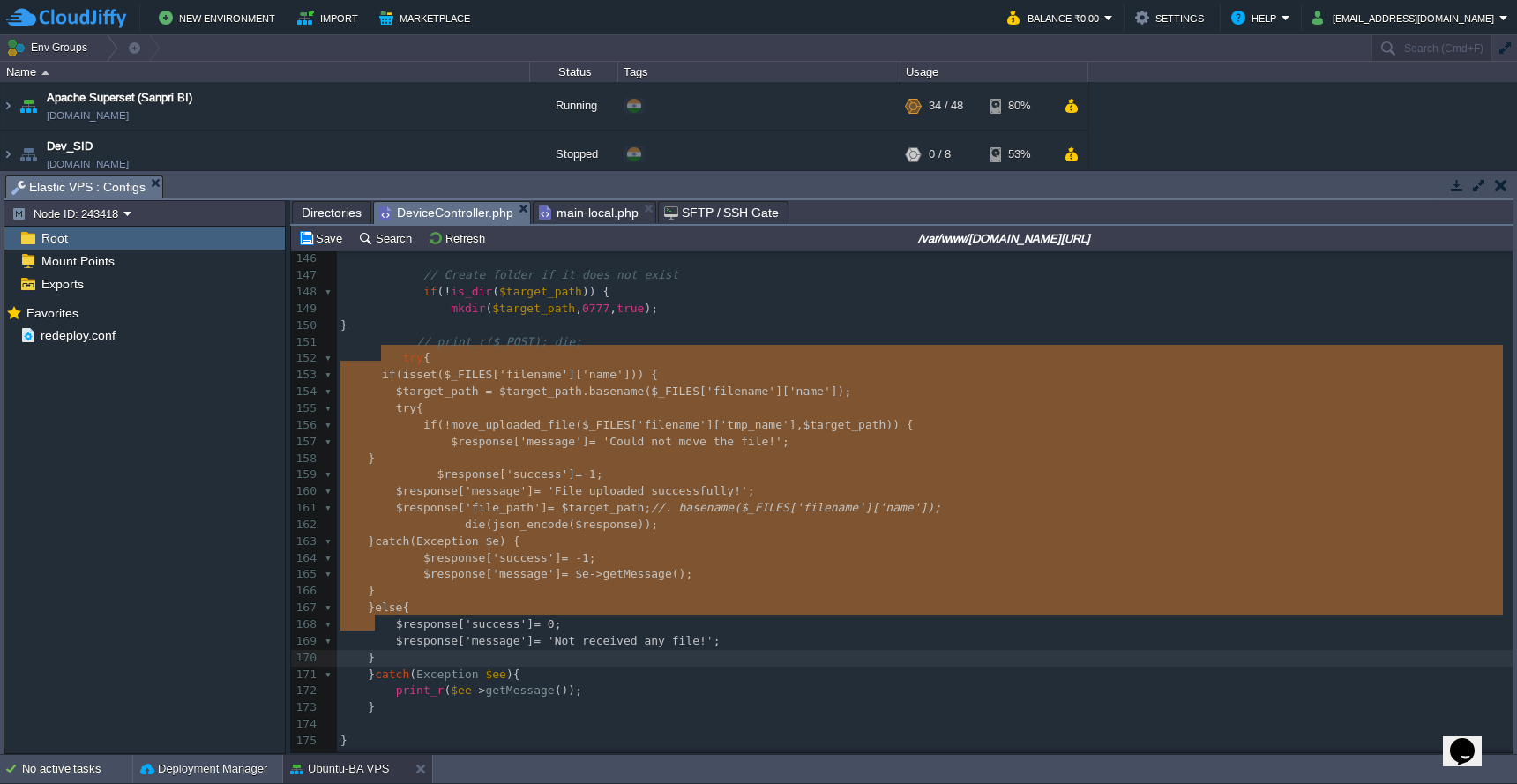
drag, startPoint x: 380, startPoint y: 359, endPoint x: 426, endPoint y: 617, distance: 262.1
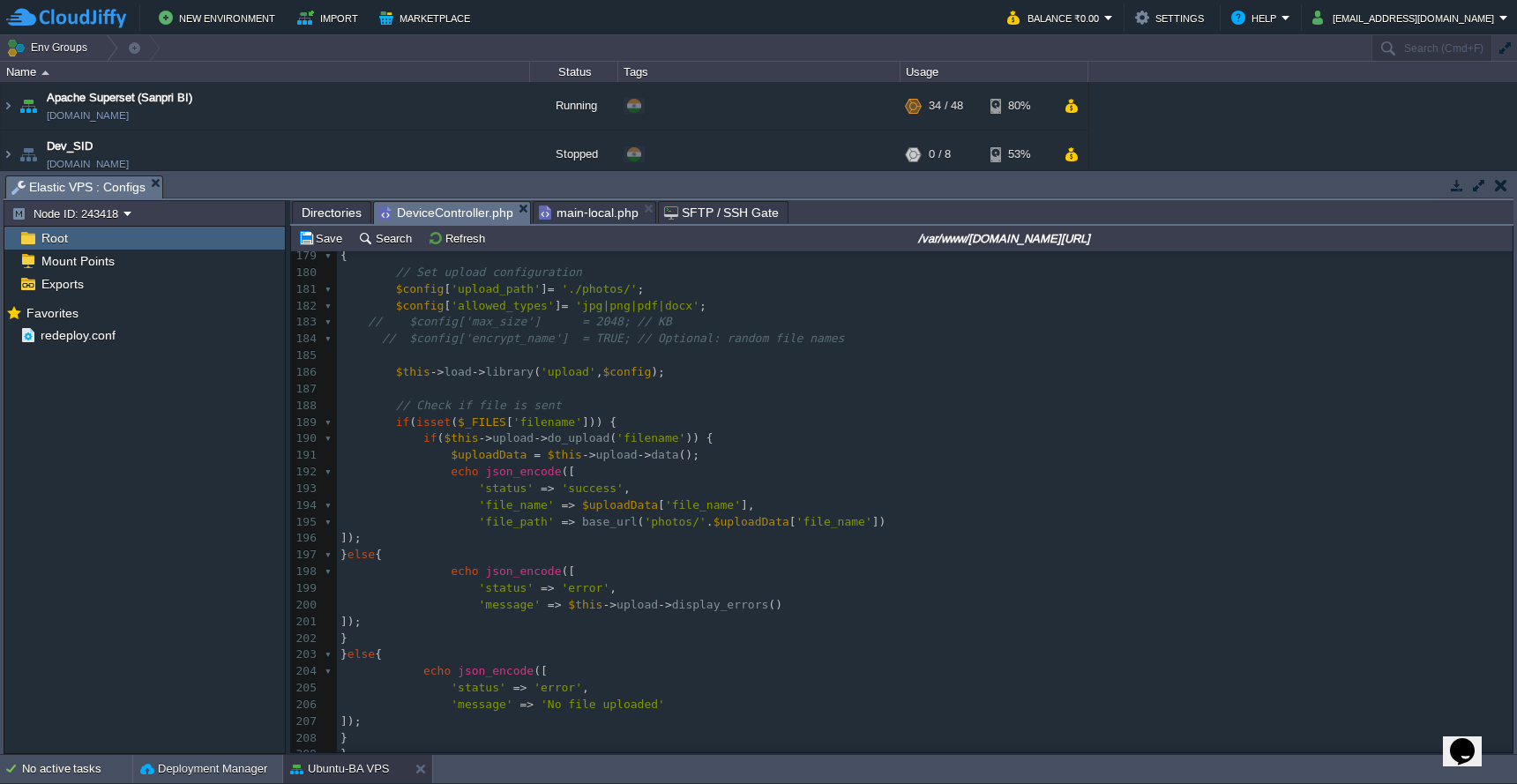
scroll to position [2868, 0]
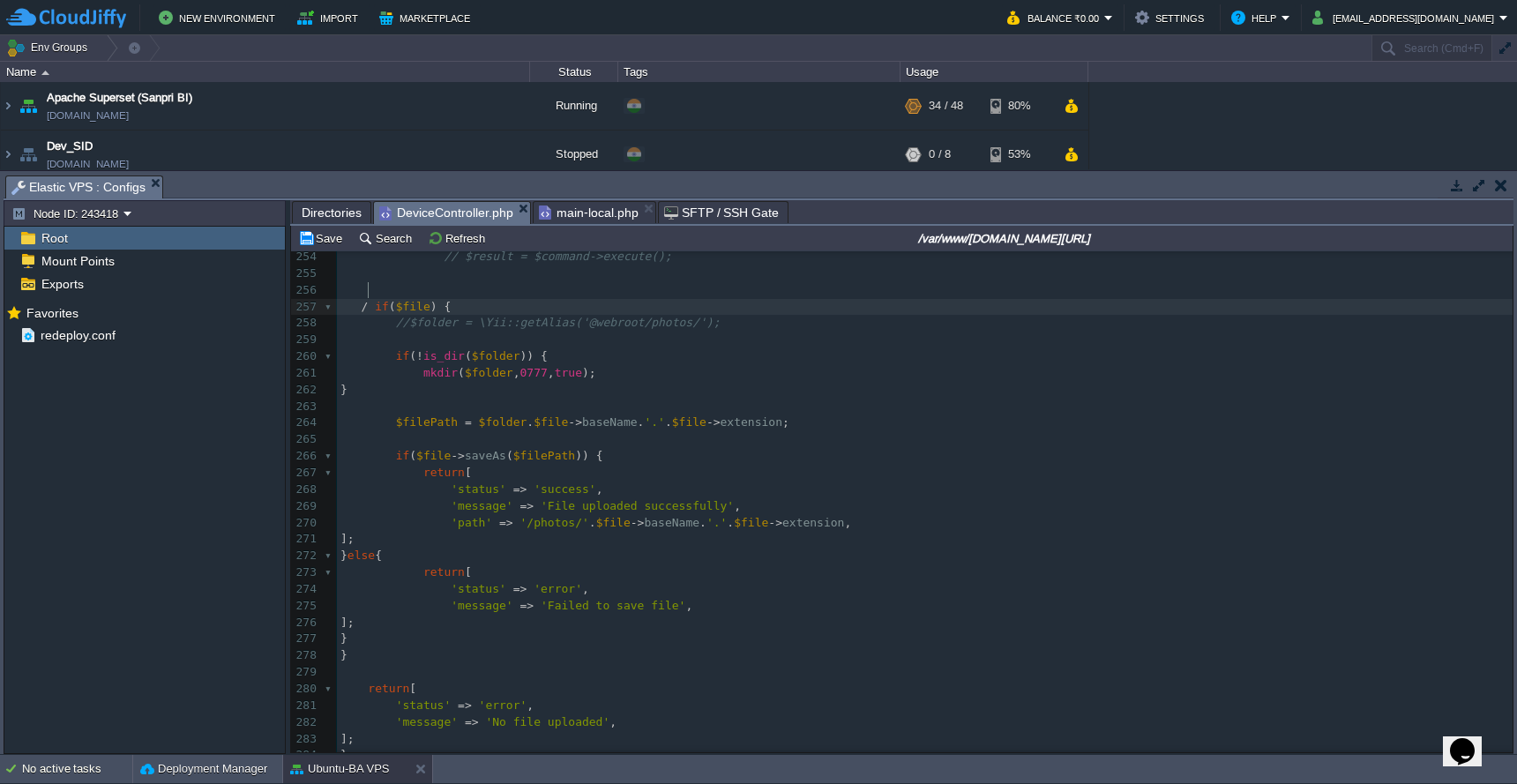
type textarea "/*"
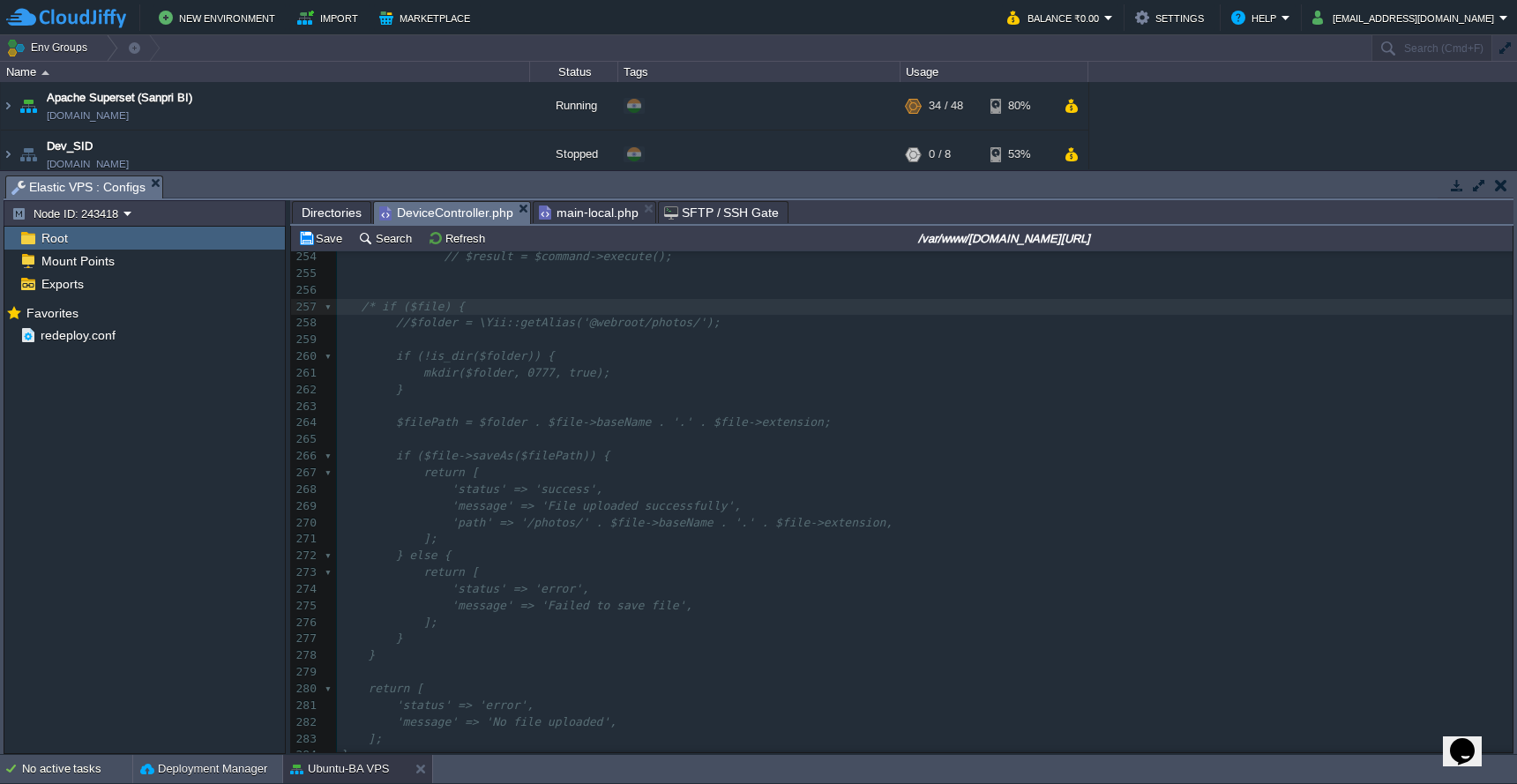
click at [444, 731] on pre "];" at bounding box center [925, 739] width 1176 height 17
type textarea "*/"
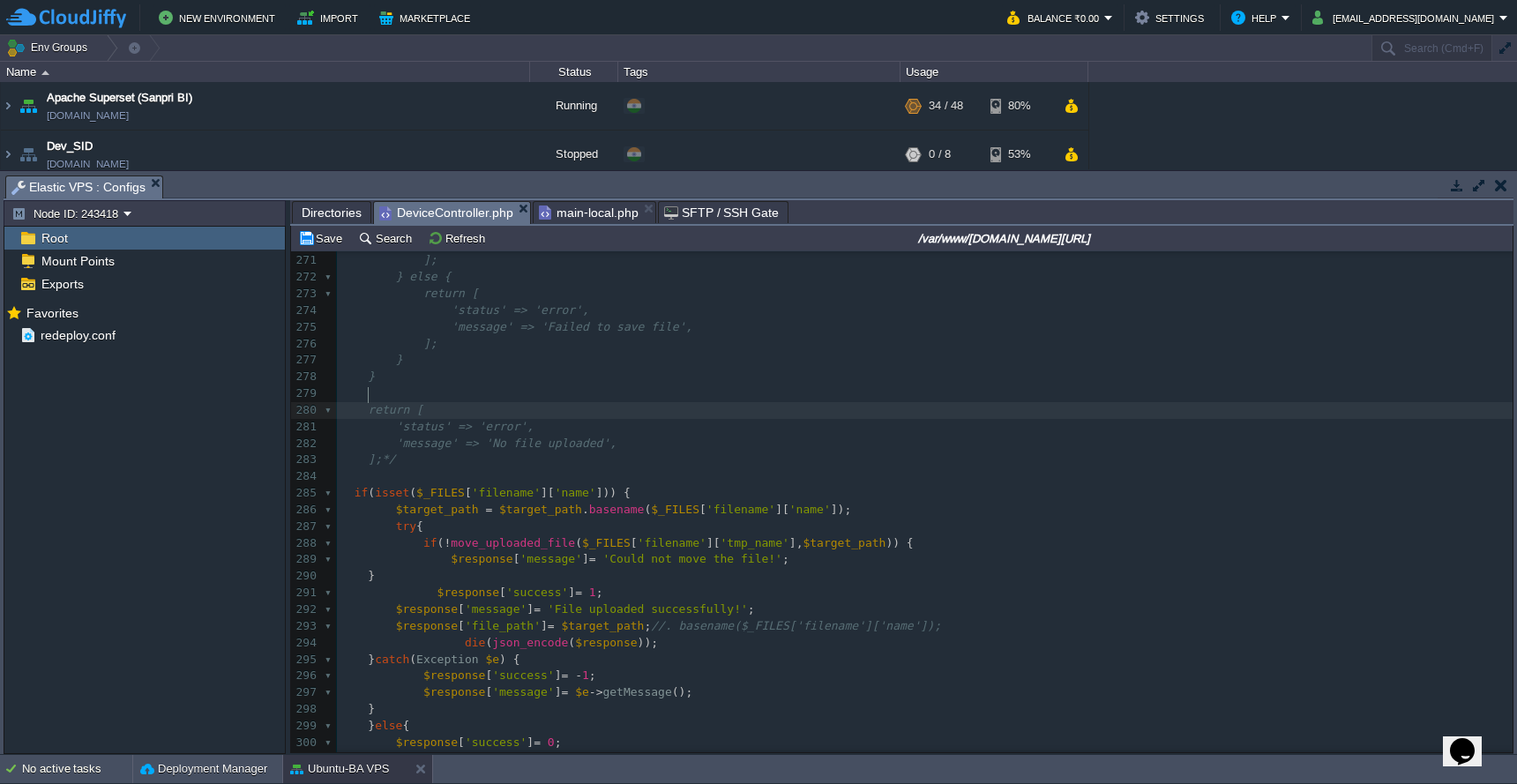
click at [365, 403] on span at bounding box center [354, 410] width 28 height 13
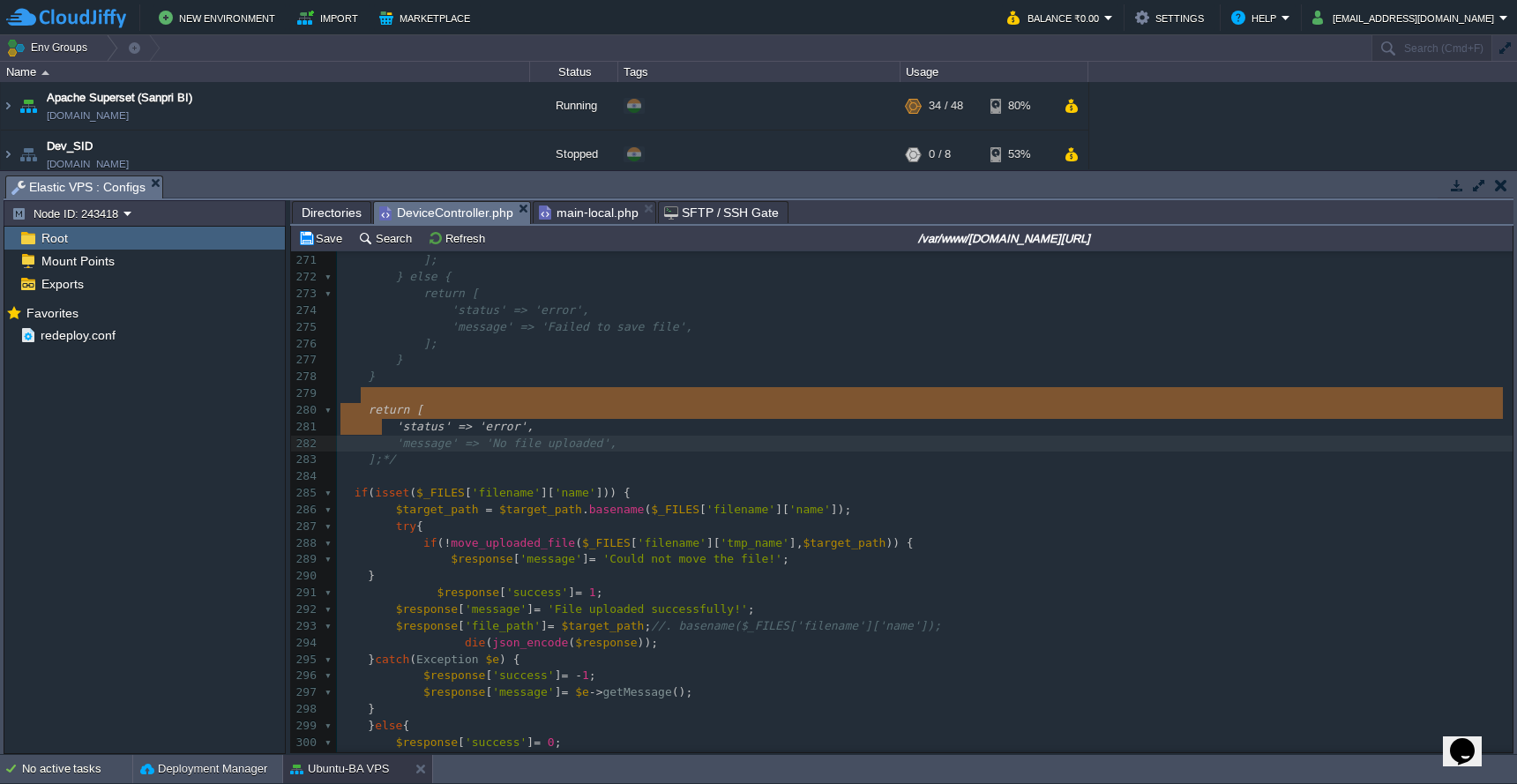
type textarea "return [ 'status' => 'error', 'message' => 'No file uploaded', ];"
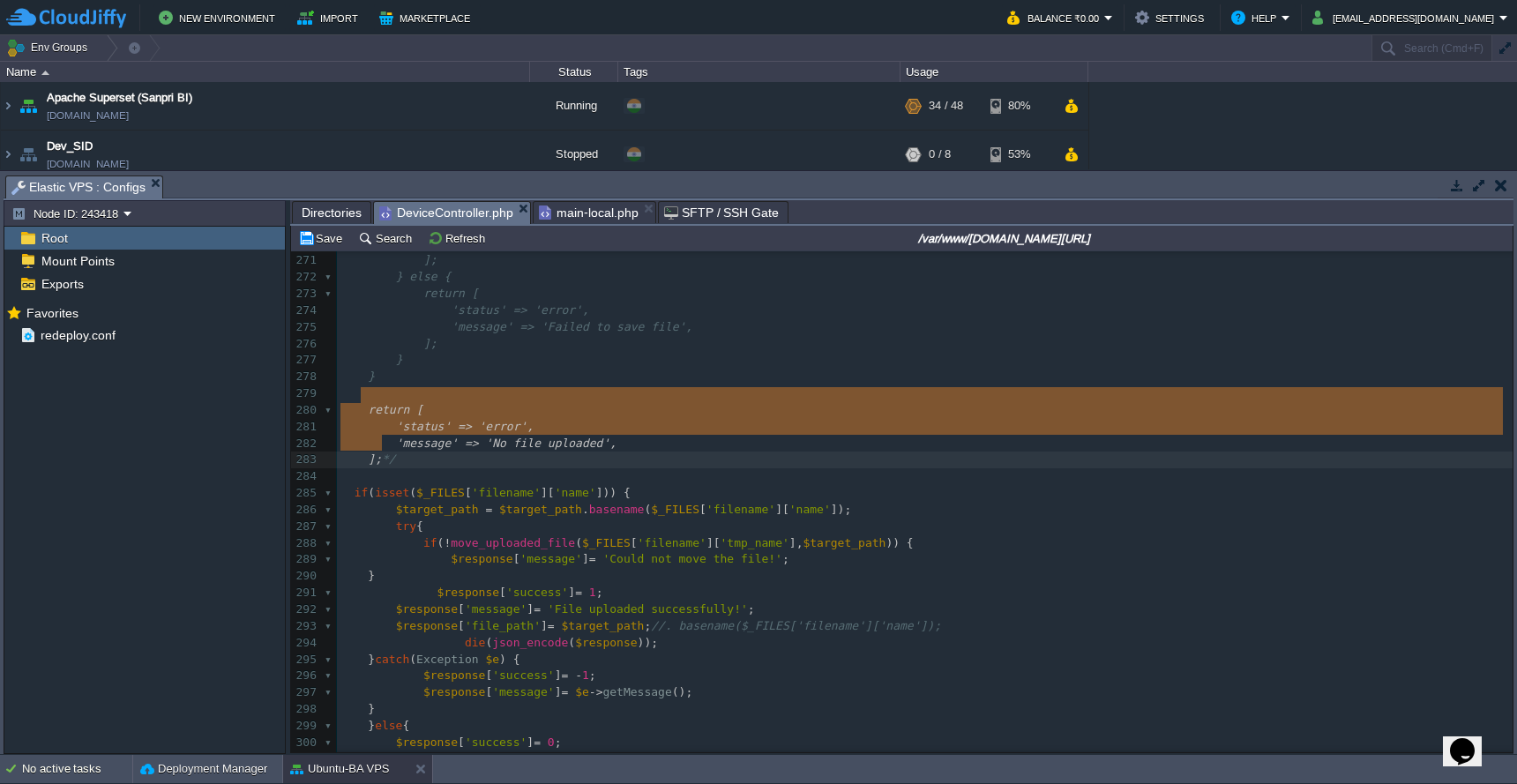
drag, startPoint x: 361, startPoint y: 398, endPoint x: 381, endPoint y: 437, distance: 43.8
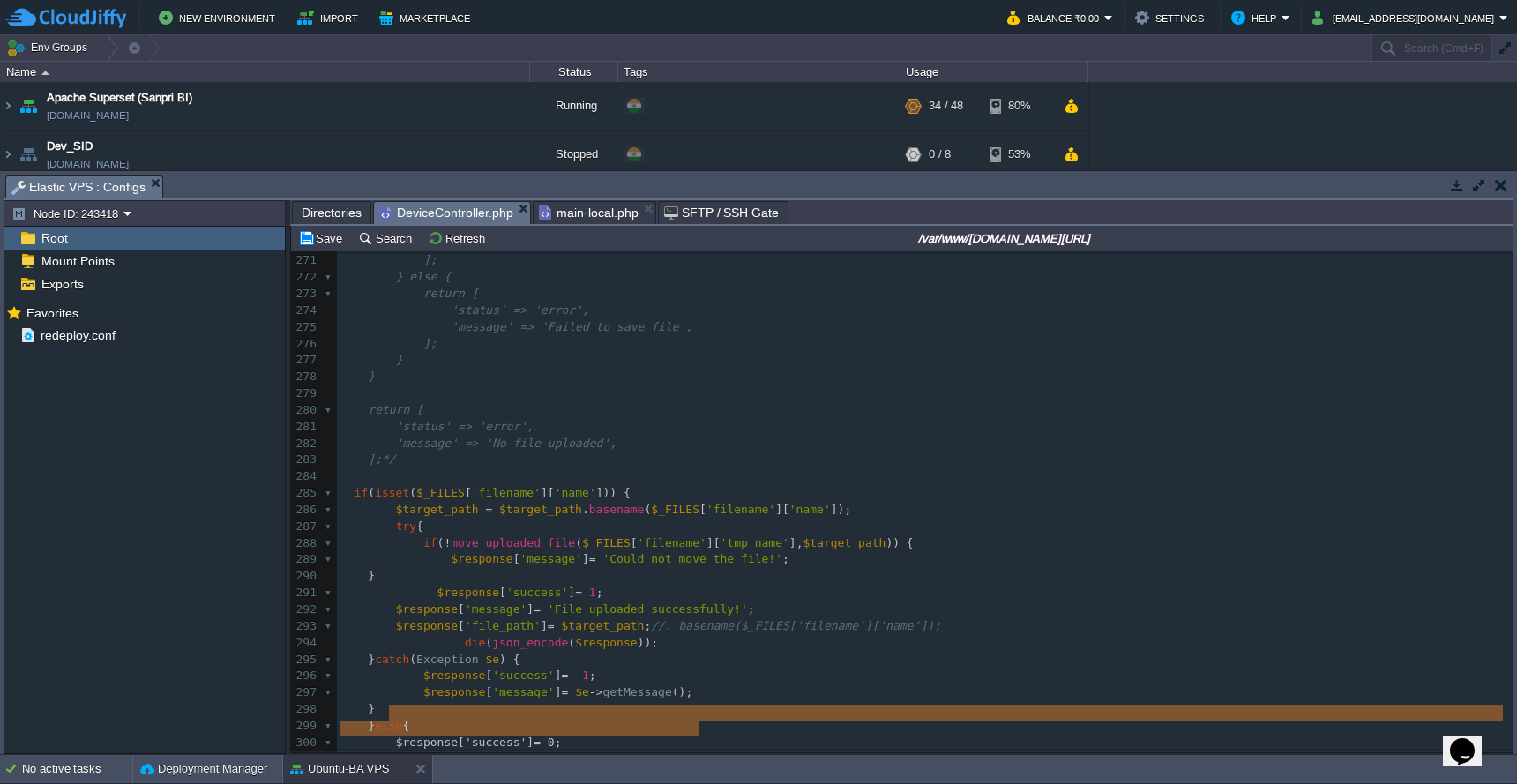
type textarea "$response['success'] = 0; $response['message'] = 'Not received any file!';"
drag, startPoint x: 387, startPoint y: 717, endPoint x: 741, endPoint y: 731, distance: 354.3
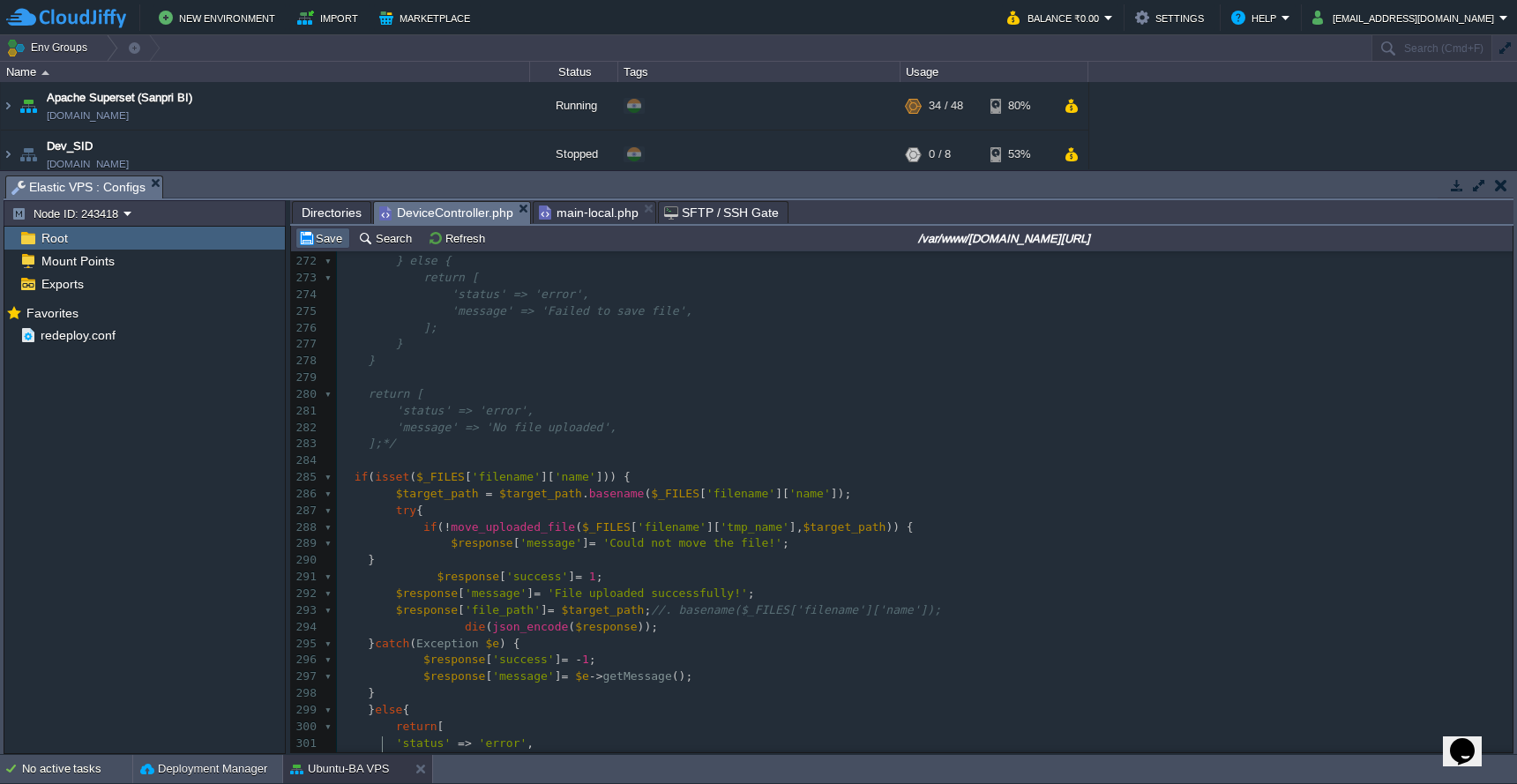
click at [333, 238] on button "Save" at bounding box center [323, 237] width 50 height 16
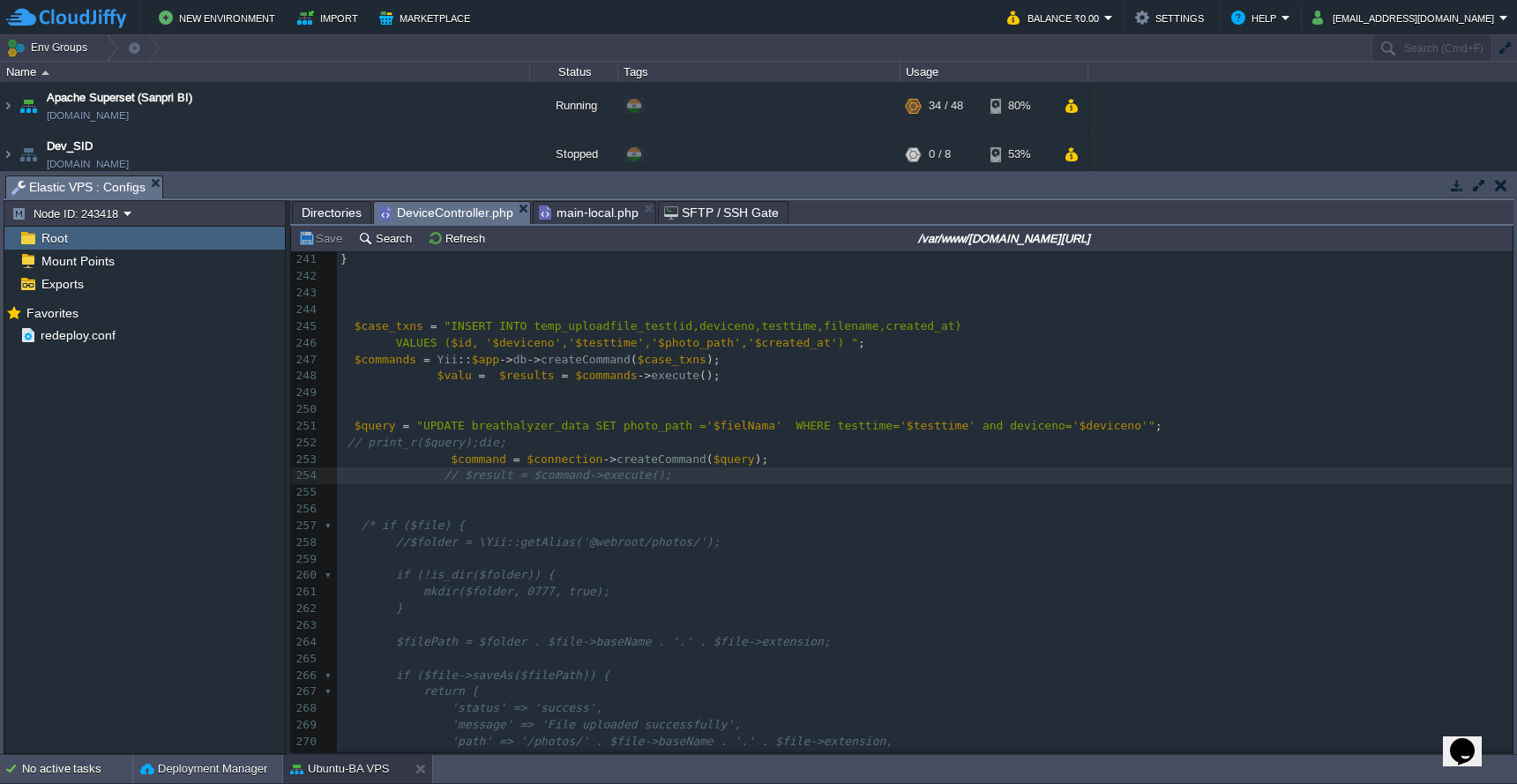
scroll to position [4312, 0]
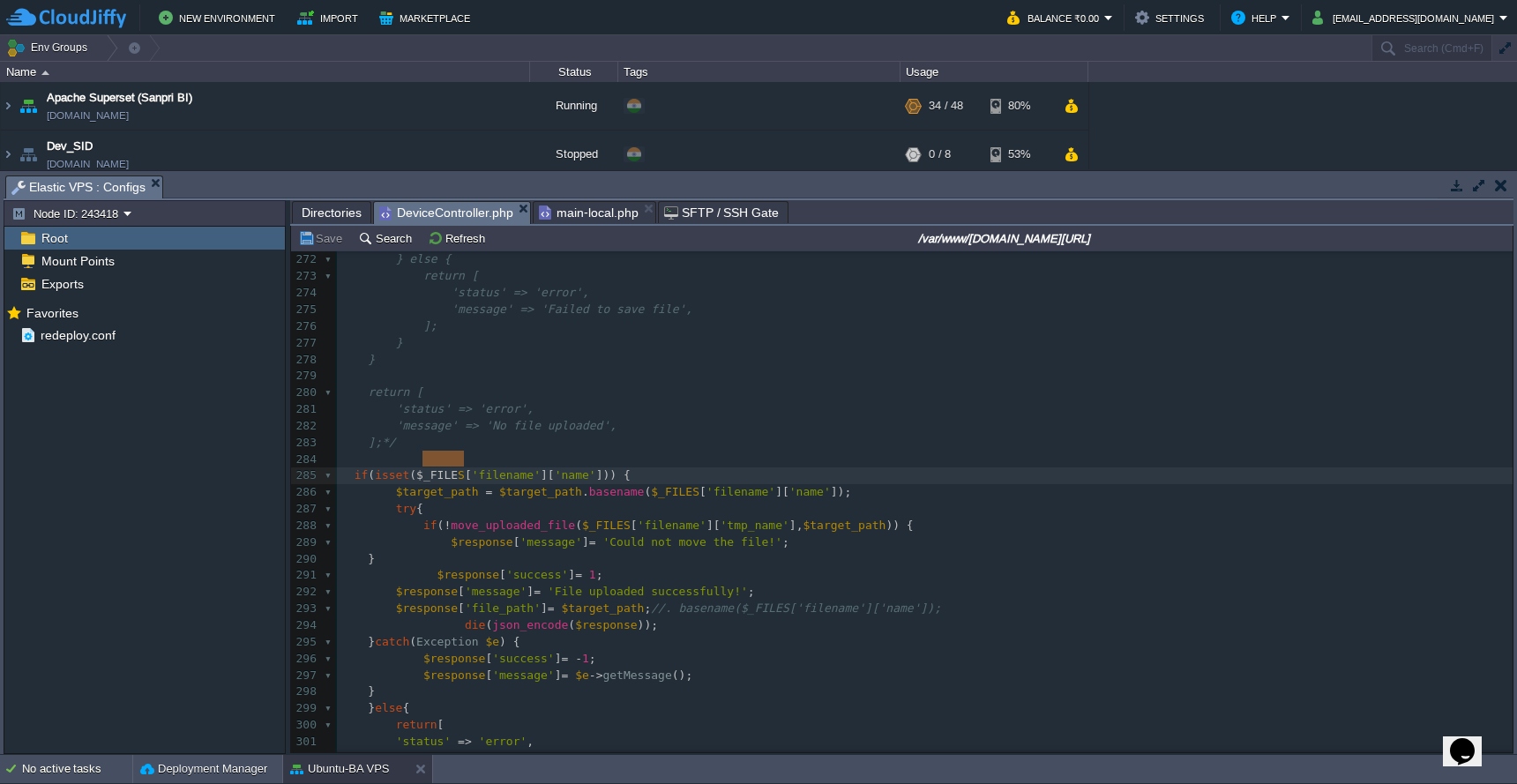
type textarea "$_FILES"
drag, startPoint x: 422, startPoint y: 459, endPoint x: 472, endPoint y: 459, distance: 50.0
click at [731, 301] on pre "'message' => 'Failed to save file'," at bounding box center [925, 310] width 1176 height 17
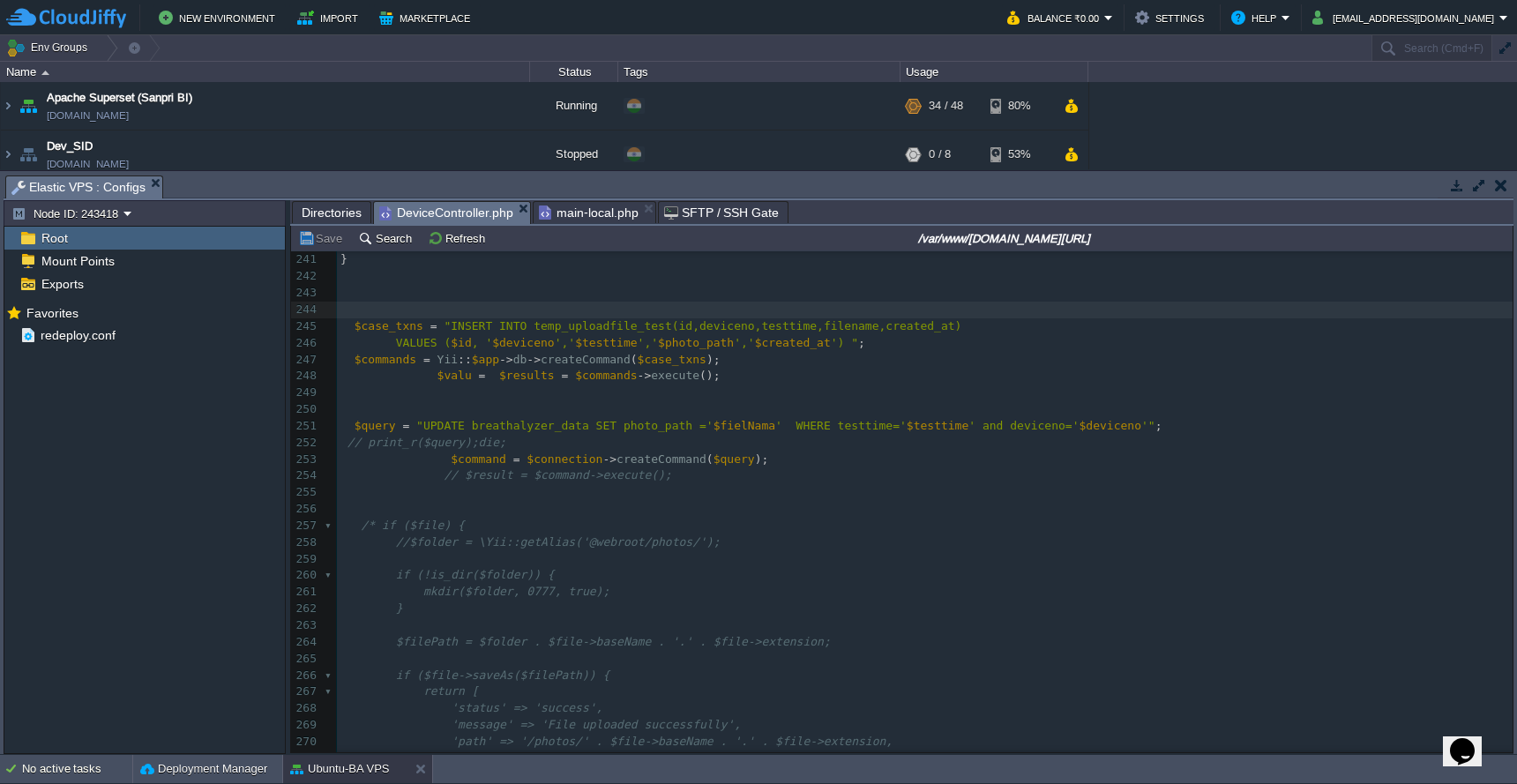
scroll to position [3328, 0]
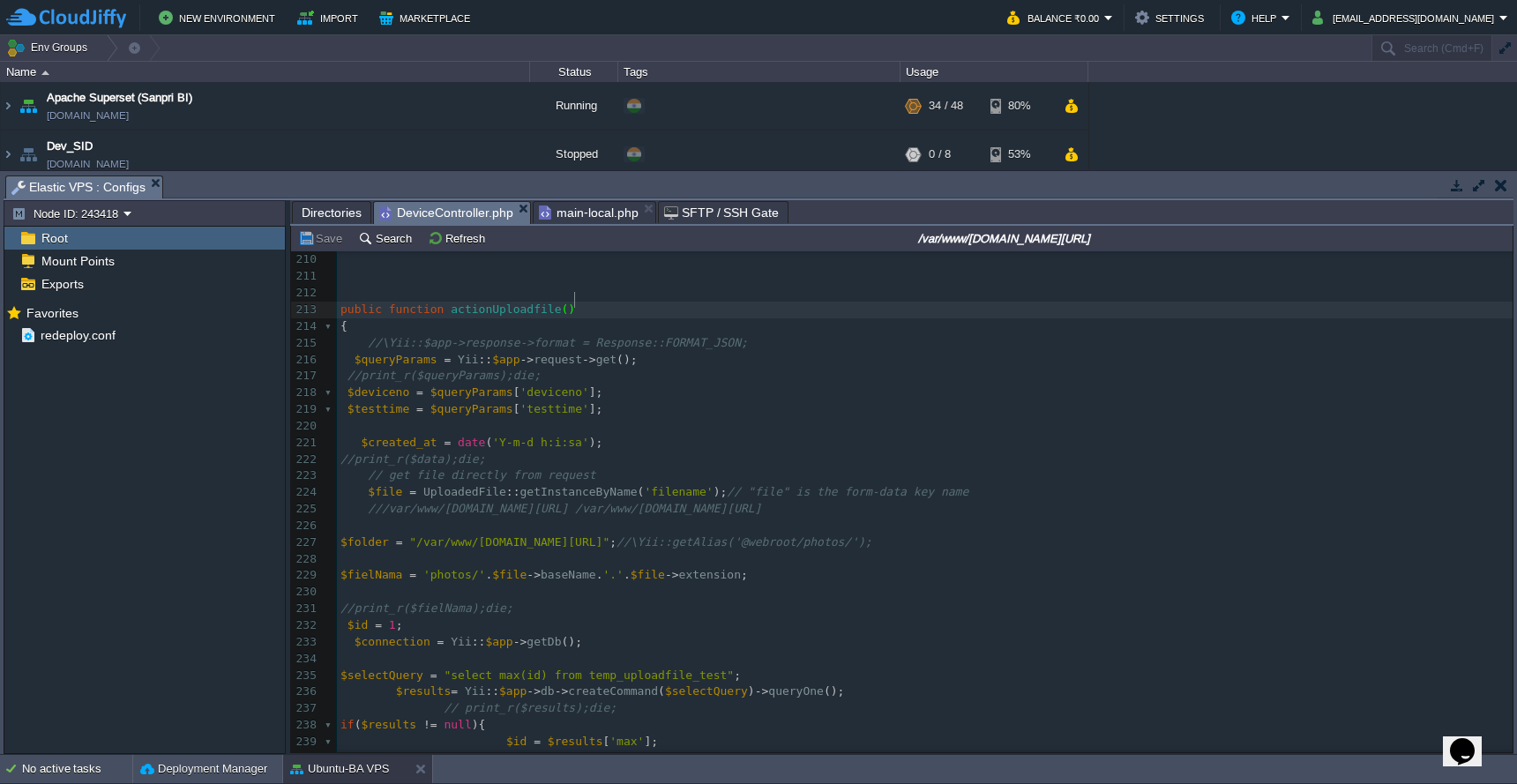
click at [782, 634] on pre "$connection = Yii :: $app -> getDb ();" at bounding box center [925, 642] width 1176 height 17
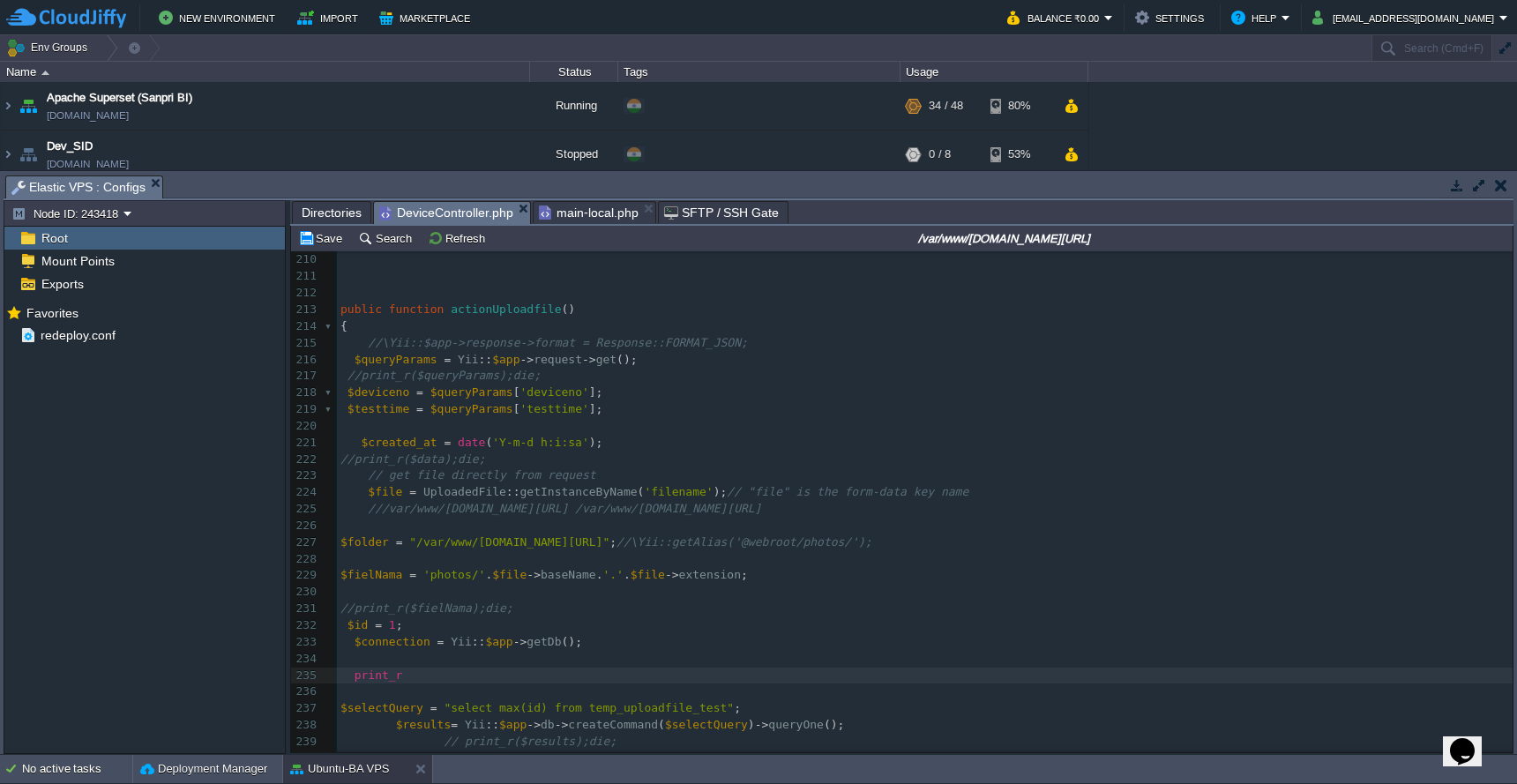
scroll to position [7, 35]
paste textarea ")"
type textarea "print_r();die;"
click at [324, 246] on button "Save" at bounding box center [323, 237] width 50 height 16
